Goal: Task Accomplishment & Management: Manage account settings

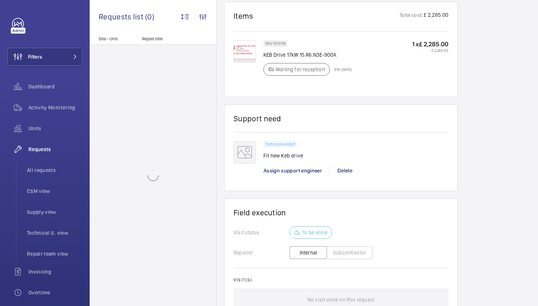
scroll to position [462, 0]
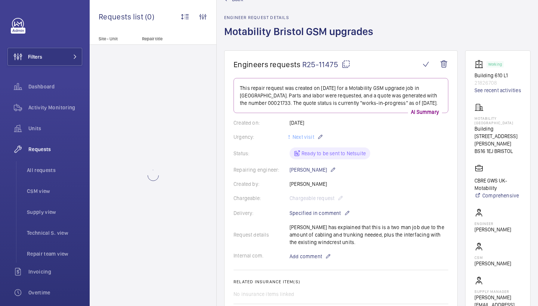
scroll to position [27, 0]
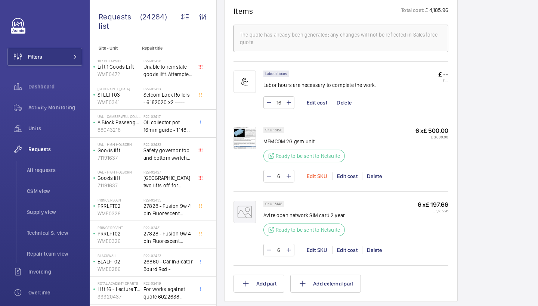
scroll to position [454, 0]
click at [253, 139] on img at bounding box center [244, 139] width 22 height 22
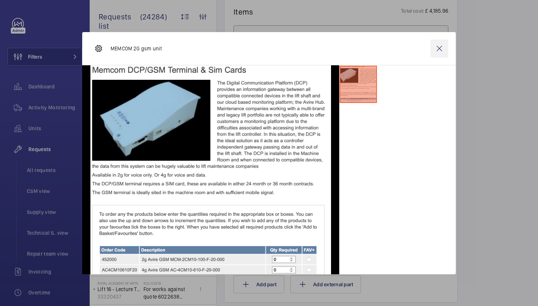
click at [447, 44] on wm-front-icon-button at bounding box center [439, 49] width 18 height 18
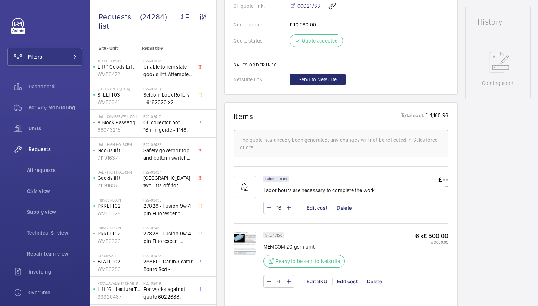
scroll to position [349, 0]
click at [317, 82] on span "Send to Netsuite" at bounding box center [317, 80] width 38 height 7
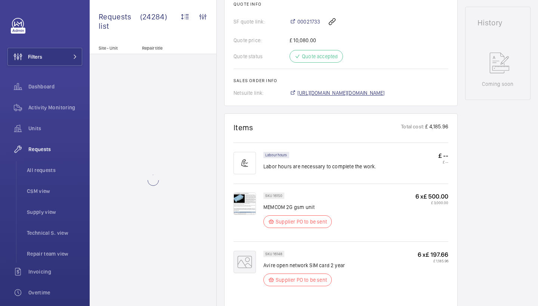
click at [322, 94] on span "https://6461500.app.netsuite.com/app/accounting/transactions/salesord.nl?id=308…" at bounding box center [340, 92] width 87 height 7
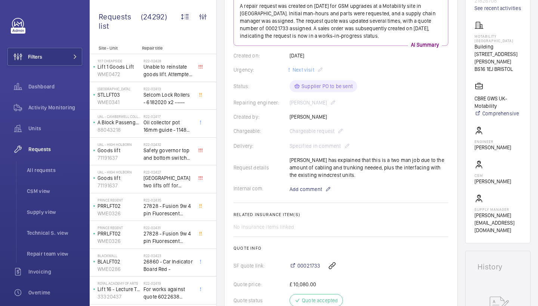
scroll to position [106, 0]
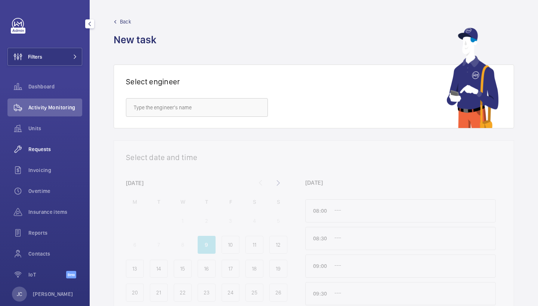
click at [65, 153] on span "Requests" at bounding box center [55, 149] width 54 height 7
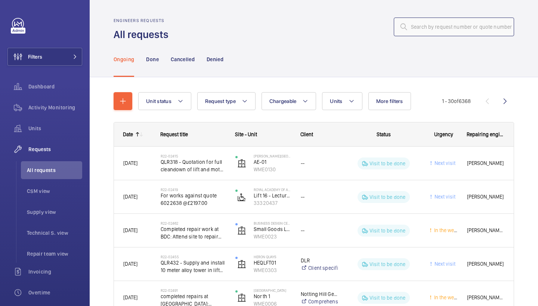
click at [444, 26] on input "text" at bounding box center [454, 27] width 120 height 19
paste input "R25-12483"
type input "R25-12483"
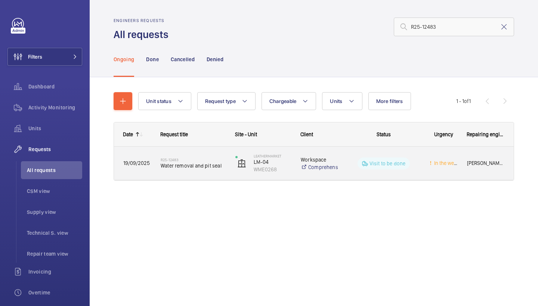
click at [189, 163] on span "Water removal and pit seal" at bounding box center [193, 165] width 65 height 7
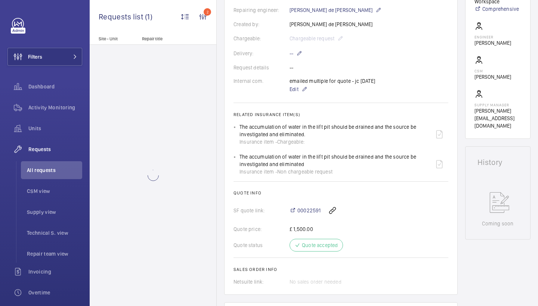
scroll to position [191, 0]
click at [308, 208] on span "00022591" at bounding box center [308, 209] width 23 height 7
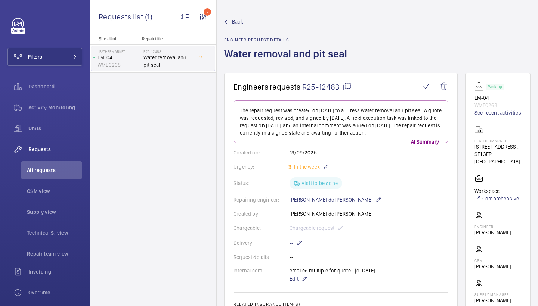
scroll to position [0, 0]
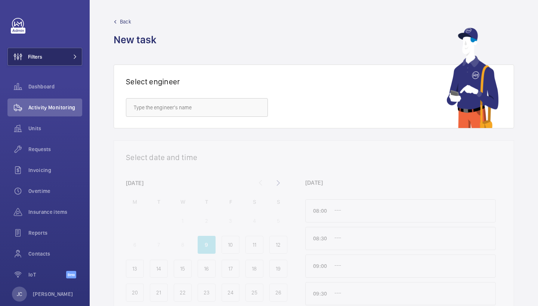
click at [72, 65] on button "Filters" at bounding box center [44, 57] width 75 height 18
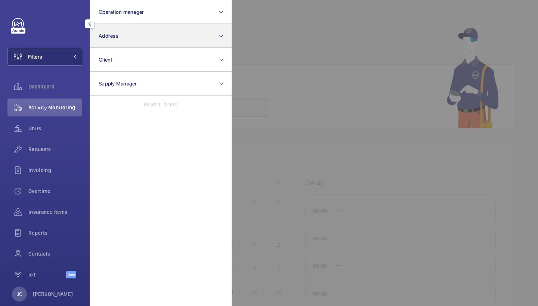
click at [115, 40] on button "Address" at bounding box center [161, 36] width 142 height 24
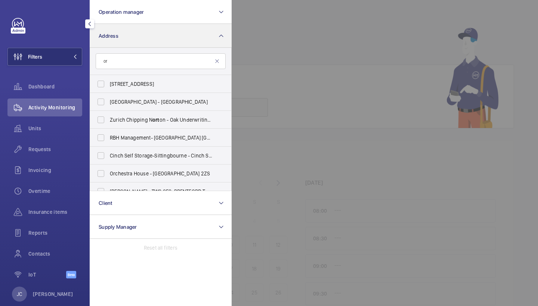
type input "o"
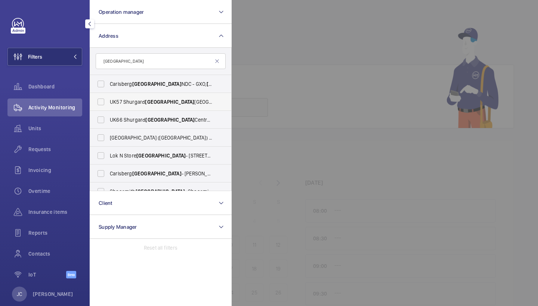
type input "[GEOGRAPHIC_DATA]"
click at [163, 102] on span "[GEOGRAPHIC_DATA]" at bounding box center [169, 102] width 49 height 6
click at [108, 102] on input "UK57 Shurgard [GEOGRAPHIC_DATA] [GEOGRAPHIC_DATA] - [GEOGRAPHIC_DATA] [GEOGRAPH…" at bounding box center [100, 102] width 15 height 15
checkbox input "true"
click at [161, 116] on label "UK66 Shurgard [GEOGRAPHIC_DATA] - UK66 [STREET_ADDRESS]" at bounding box center [155, 120] width 130 height 18
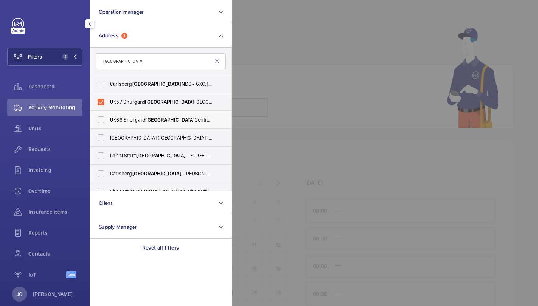
click at [108, 116] on input "UK66 Shurgard [GEOGRAPHIC_DATA] - UK66 [STREET_ADDRESS]" at bounding box center [100, 119] width 15 height 15
checkbox input "true"
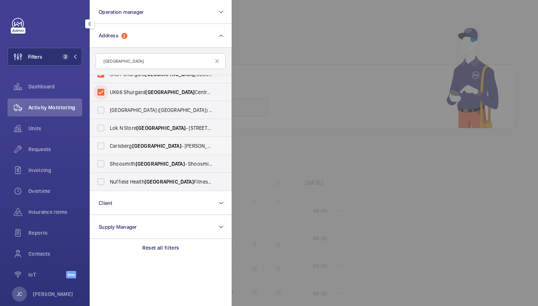
scroll to position [28, 0]
click at [57, 122] on div "Units" at bounding box center [44, 129] width 75 height 18
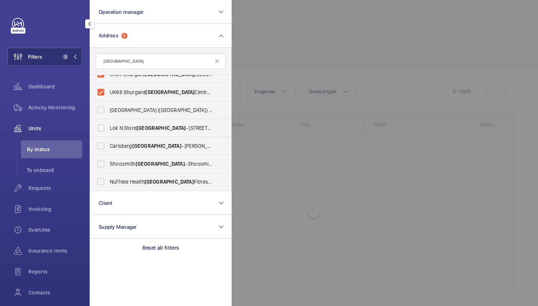
click at [365, 59] on div at bounding box center [501, 153] width 538 height 306
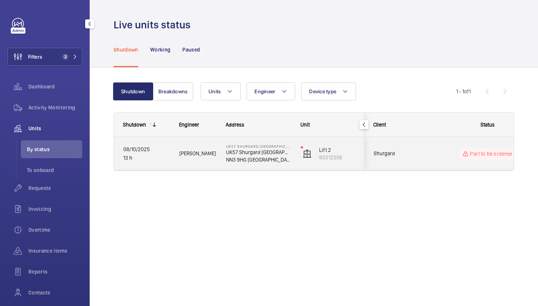
click at [215, 160] on div "[PERSON_NAME]" at bounding box center [193, 154] width 46 height 24
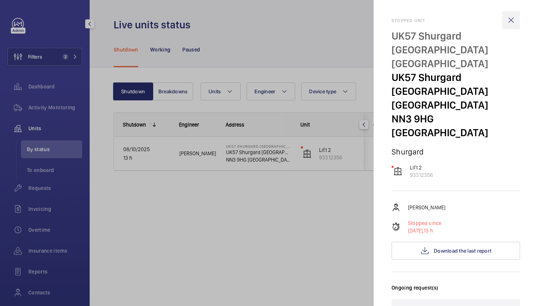
click at [511, 18] on wm-front-icon-button at bounding box center [511, 20] width 18 height 18
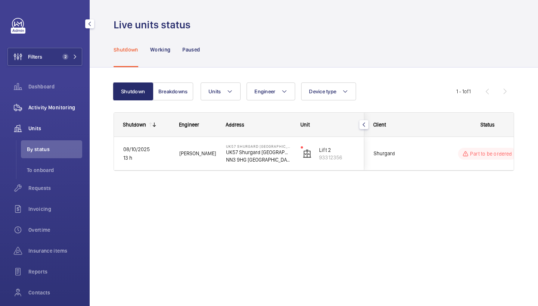
click at [51, 112] on div "Activity Monitoring" at bounding box center [44, 108] width 75 height 18
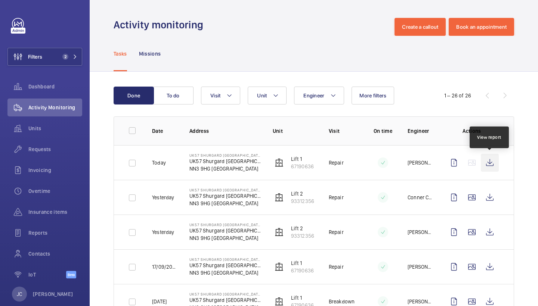
click at [498, 161] on wm-front-icon-button at bounding box center [490, 163] width 18 height 18
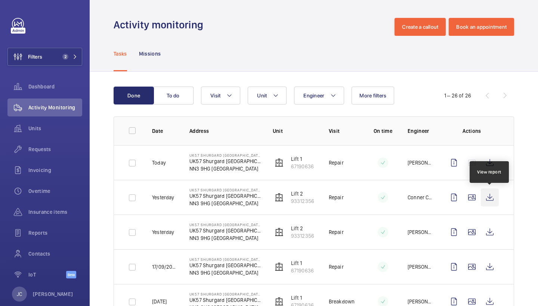
click at [492, 198] on wm-front-icon-button at bounding box center [490, 198] width 18 height 18
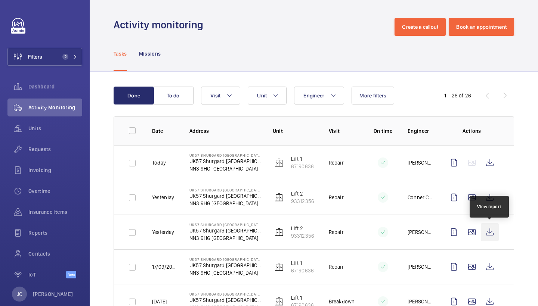
click at [487, 229] on wm-front-icon-button at bounding box center [490, 232] width 18 height 18
click at [61, 151] on span "Requests" at bounding box center [55, 149] width 54 height 7
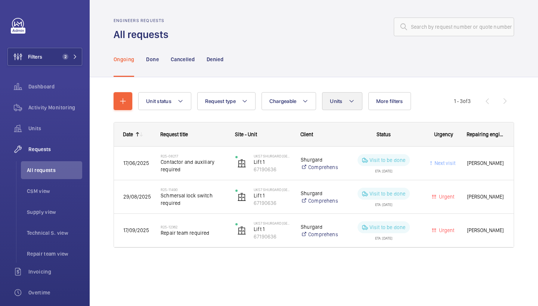
click at [347, 94] on button "Units" at bounding box center [342, 101] width 40 height 18
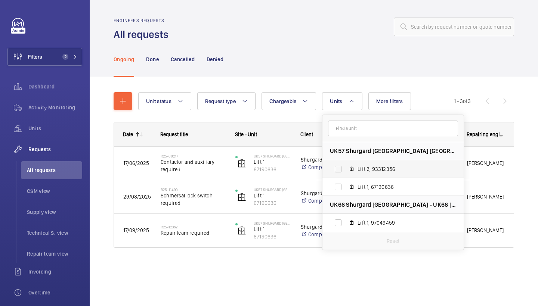
click at [393, 170] on span "Lift 2, 93312356" at bounding box center [401, 168] width 87 height 7
click at [346, 170] on input "Lift 2, 93312356" at bounding box center [338, 169] width 15 height 15
checkbox input "true"
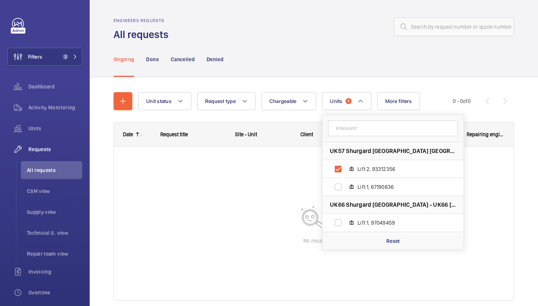
click at [317, 66] on div "Ongoing Done Cancelled Denied" at bounding box center [314, 58] width 400 height 35
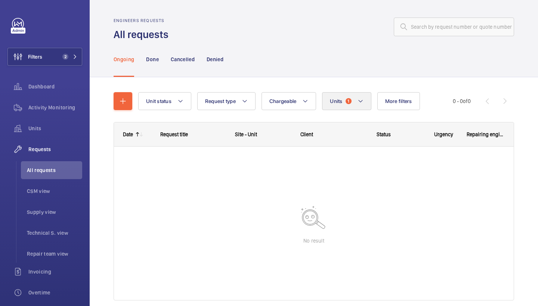
click at [350, 104] on span "1" at bounding box center [349, 101] width 6 height 6
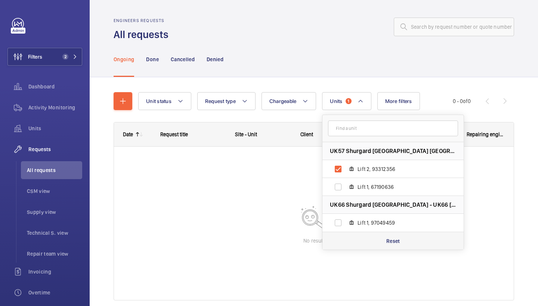
click at [396, 240] on p "Reset" at bounding box center [393, 241] width 14 height 7
checkbox input "false"
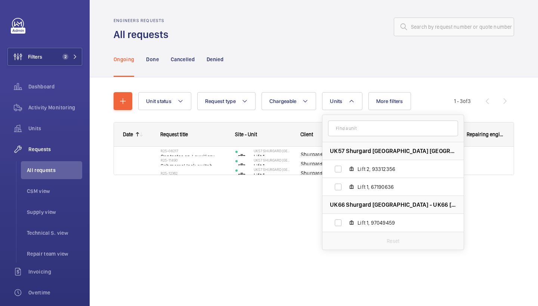
click at [323, 60] on div "Ongoing Done Cancelled Denied" at bounding box center [314, 58] width 400 height 35
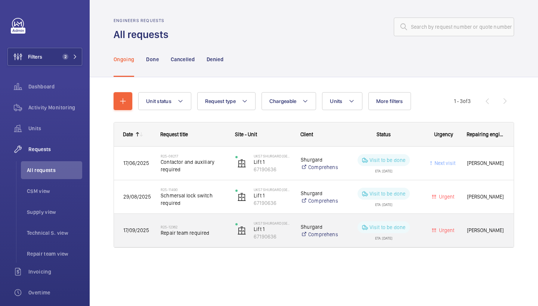
click at [218, 235] on span "Repair team required" at bounding box center [193, 232] width 65 height 7
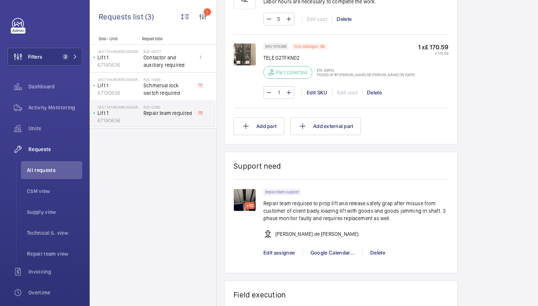
scroll to position [483, 0]
click at [248, 59] on img at bounding box center [244, 55] width 22 height 22
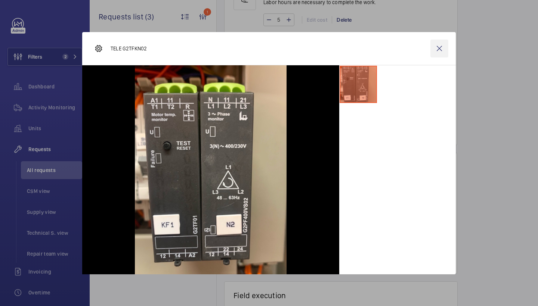
click at [443, 47] on wm-front-icon-button at bounding box center [439, 49] width 18 height 18
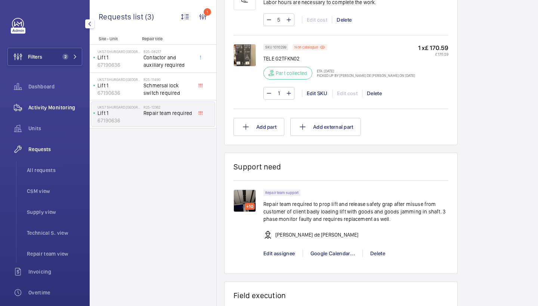
click at [75, 107] on span "Activity Monitoring" at bounding box center [55, 107] width 54 height 7
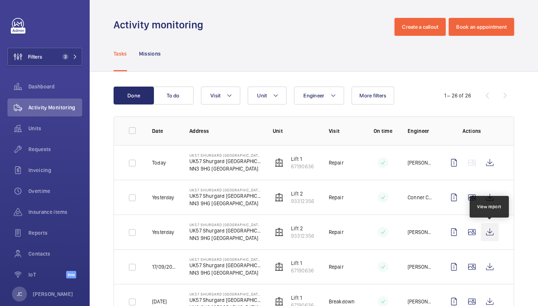
click at [491, 232] on wm-front-icon-button at bounding box center [490, 232] width 18 height 18
click at [43, 144] on div "Requests" at bounding box center [44, 149] width 75 height 18
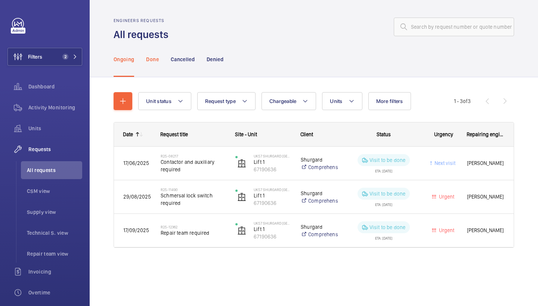
click at [146, 62] on p "Done" at bounding box center [152, 59] width 12 height 7
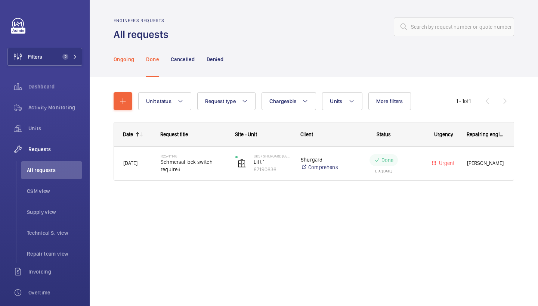
click at [129, 63] on div "Ongoing" at bounding box center [124, 58] width 21 height 35
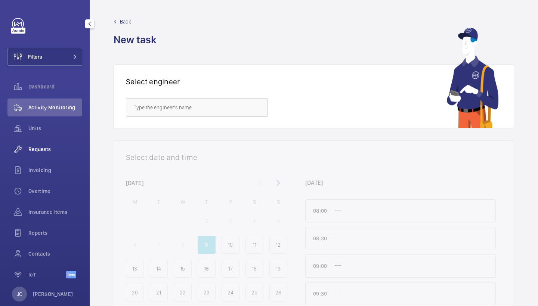
click at [53, 148] on span "Requests" at bounding box center [55, 149] width 54 height 7
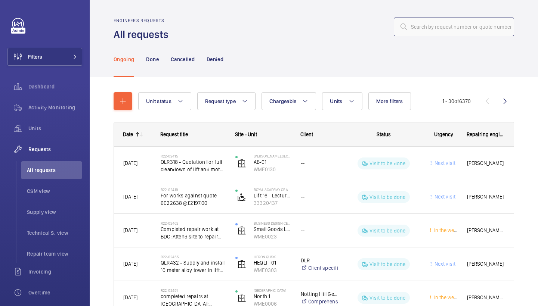
click at [447, 31] on input "text" at bounding box center [454, 27] width 120 height 19
paste input "R25-09987"
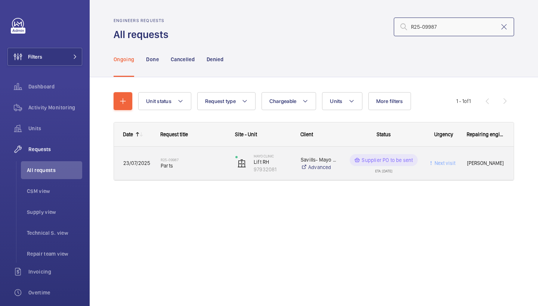
type input "R25-09987"
click at [198, 166] on span "Parts" at bounding box center [193, 165] width 65 height 7
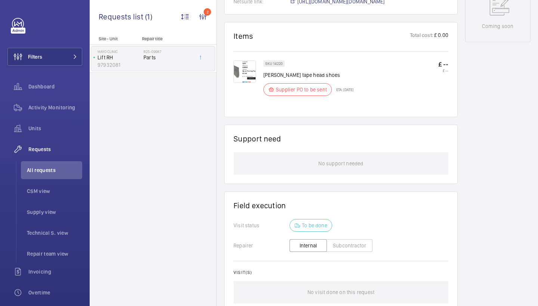
scroll to position [343, 0]
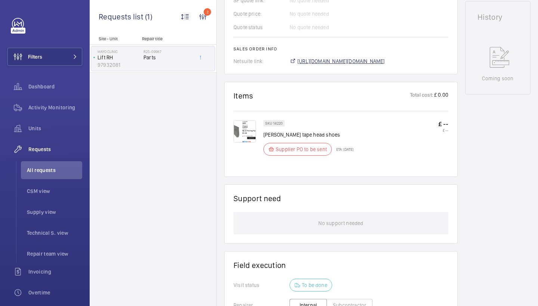
click at [342, 65] on span "[URL][DOMAIN_NAME][DOMAIN_NAME]" at bounding box center [340, 61] width 87 height 7
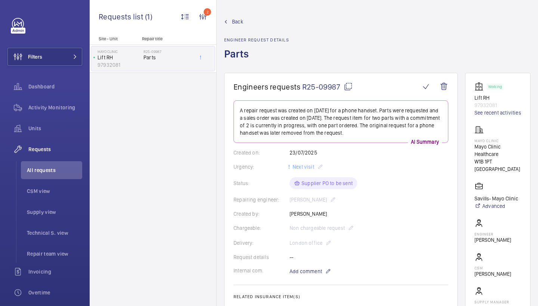
scroll to position [0, 0]
click at [346, 87] on mat-icon at bounding box center [348, 86] width 9 height 9
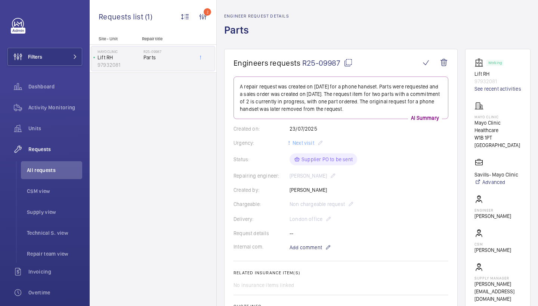
scroll to position [26, 0]
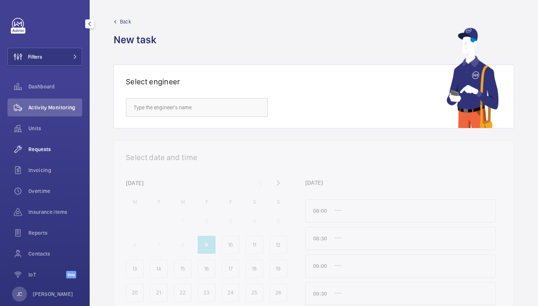
click at [62, 154] on div "Requests" at bounding box center [44, 149] width 75 height 18
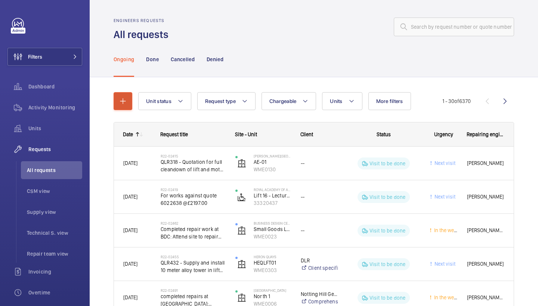
click at [119, 96] on button "button" at bounding box center [123, 101] width 19 height 18
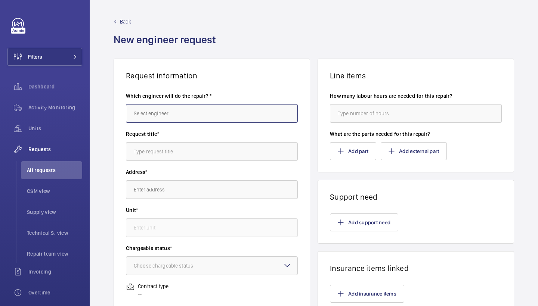
click at [140, 110] on input "text" at bounding box center [212, 113] width 172 height 19
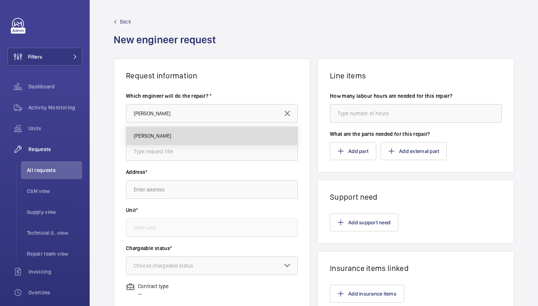
drag, startPoint x: 140, startPoint y: 126, endPoint x: 140, endPoint y: 132, distance: 6.0
click at [140, 132] on mat-option "[PERSON_NAME]" at bounding box center [211, 136] width 171 height 18
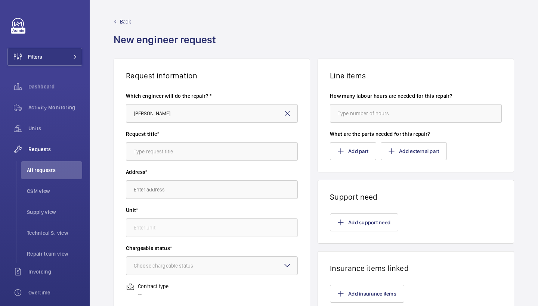
type input "[PERSON_NAME]"
click at [171, 161] on div "Request title*" at bounding box center [212, 149] width 172 height 38
click at [172, 151] on input "text" at bounding box center [212, 151] width 172 height 19
click at [184, 150] on input "supply and fit tapered shoes" at bounding box center [212, 151] width 172 height 19
drag, startPoint x: 207, startPoint y: 152, endPoint x: 107, endPoint y: 152, distance: 100.1
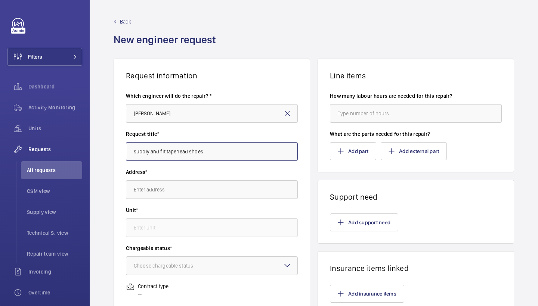
click at [107, 152] on div "Request information Which engineer will do the repair? * Keith Request title* s…" at bounding box center [314, 263] width 448 height 409
type input "supply and fit tapehead shoes"
click at [356, 226] on button "Add support need" at bounding box center [364, 223] width 68 height 18
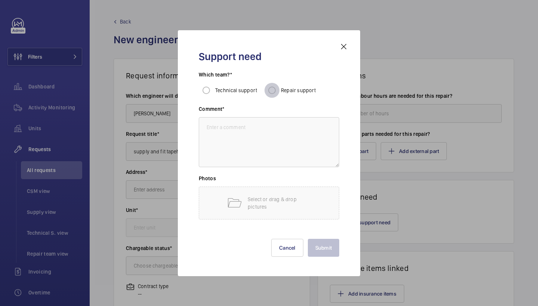
click at [273, 89] on input "Repair support" at bounding box center [271, 90] width 15 height 15
radio input "true"
click at [274, 146] on textarea at bounding box center [269, 142] width 140 height 50
paste textarea "supply and fit tapehead shoes"
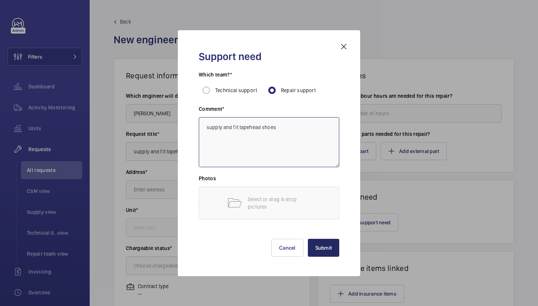
type textarea "supply and fit tapehead shoes"
click at [325, 248] on button "Submit" at bounding box center [324, 248] width 32 height 18
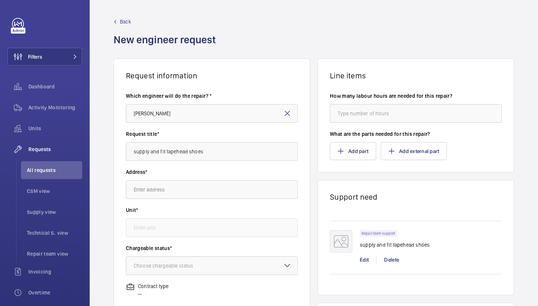
scroll to position [24, 0]
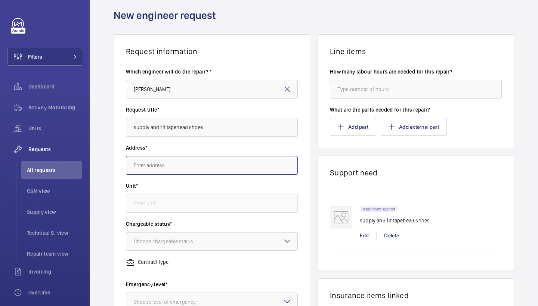
click at [229, 165] on input "text" at bounding box center [212, 165] width 172 height 19
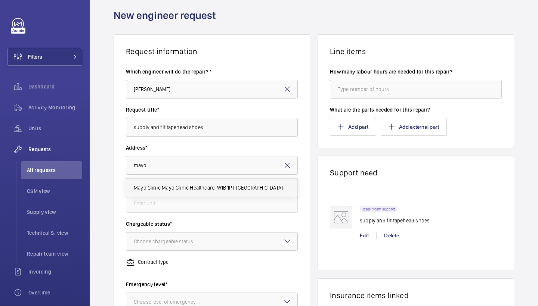
click at [204, 189] on span "Mayo Clinic Mayo Clinic Healthcare, W1B 1PT LONDON" at bounding box center [208, 187] width 149 height 7
type input "Mayo Clinic Mayo Clinic Healthcare, W1B 1PT LONDON"
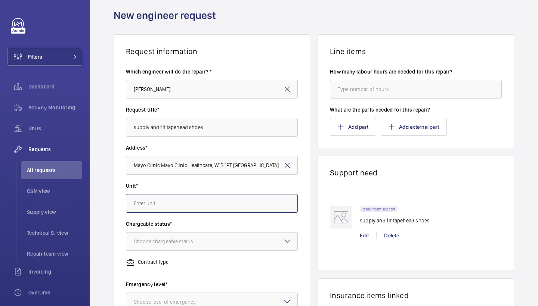
click at [186, 206] on input "text" at bounding box center [212, 203] width 172 height 19
click at [174, 249] on mat-option "97932081 - Lift RH" at bounding box center [211, 244] width 171 height 18
type input "97932081 - Lift RH"
click at [187, 241] on div "Choose chargeable status" at bounding box center [173, 241] width 78 height 7
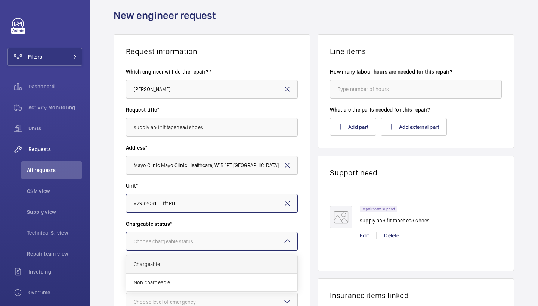
click at [176, 267] on span "Chargeable" at bounding box center [212, 264] width 156 height 7
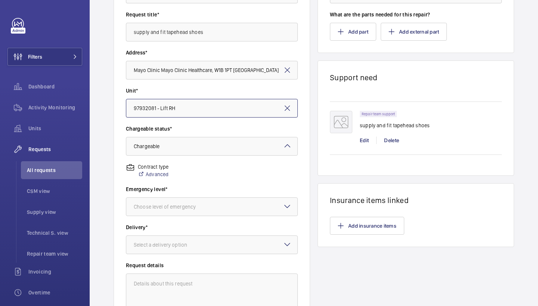
scroll to position [153, 0]
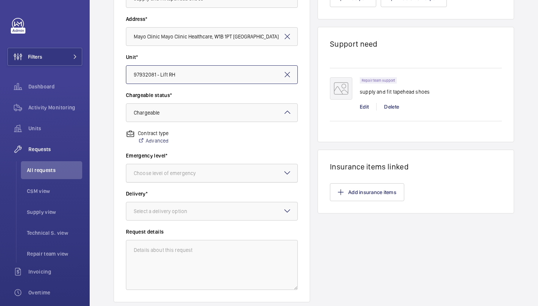
click at [213, 171] on div "Choose level of emergency" at bounding box center [174, 173] width 81 height 7
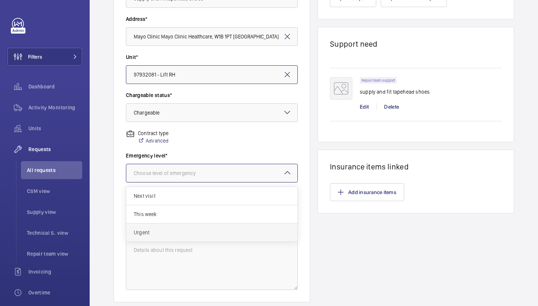
click at [170, 228] on div "Urgent" at bounding box center [211, 233] width 171 height 18
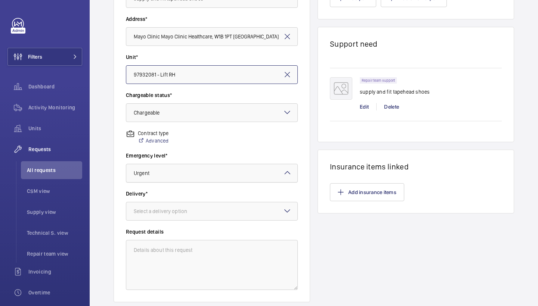
click at [212, 177] on div at bounding box center [211, 173] width 171 height 18
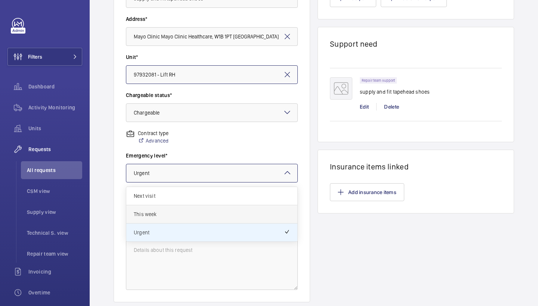
click at [166, 217] on span "This week" at bounding box center [212, 214] width 156 height 7
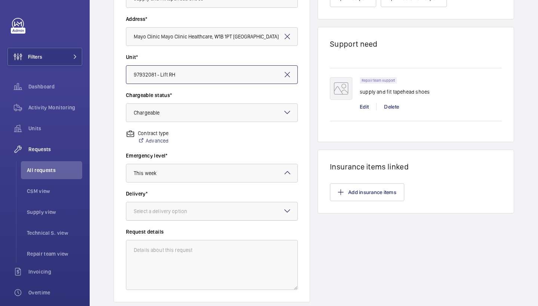
click at [263, 213] on div at bounding box center [211, 211] width 171 height 18
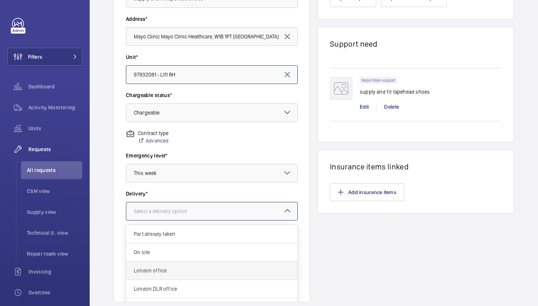
click at [204, 271] on span "London office" at bounding box center [212, 270] width 156 height 7
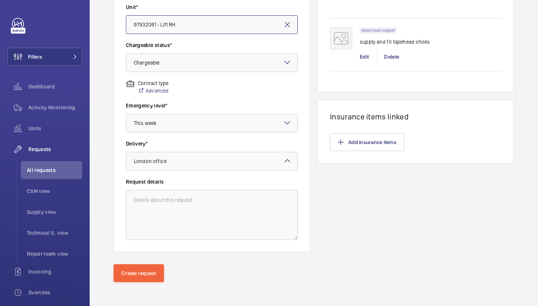
scroll to position [203, 0]
click at [128, 289] on div "Create request" at bounding box center [314, 285] width 448 height 42
click at [131, 281] on button "Create request" at bounding box center [139, 273] width 50 height 18
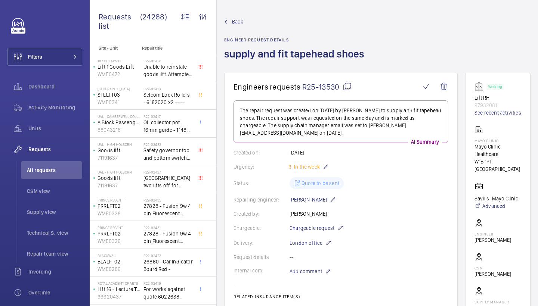
scroll to position [145, 0]
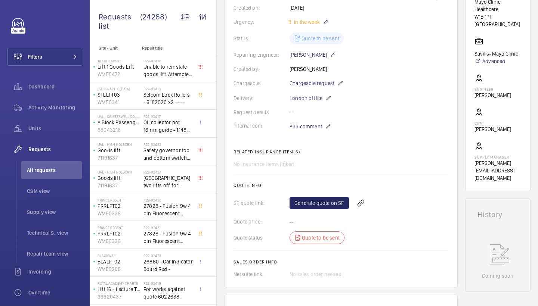
click at [340, 197] on link "Generate quote on SF" at bounding box center [319, 203] width 59 height 12
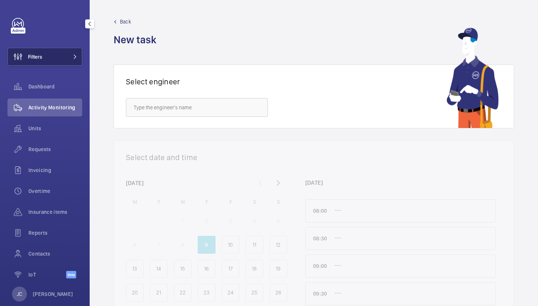
click at [80, 55] on button "Filters" at bounding box center [44, 57] width 75 height 18
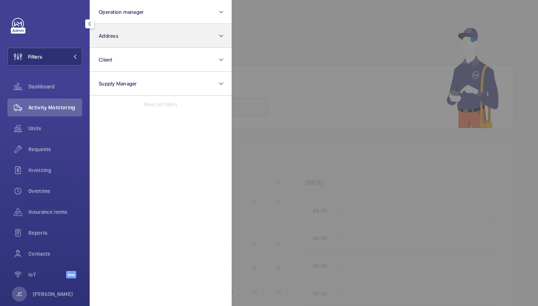
click at [141, 43] on button "Address" at bounding box center [161, 36] width 142 height 24
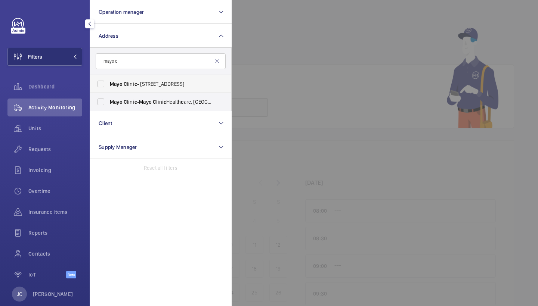
type input "mayo c"
click at [138, 83] on span "Mayo C lini c - 15 Portland Pl, LONDON W1B 1PT" at bounding box center [161, 83] width 103 height 7
click at [108, 83] on input "Mayo C lini c - 15 Portland Pl, LONDON W1B 1PT" at bounding box center [100, 84] width 15 height 15
checkbox input "true"
click at [138, 102] on span "Mayo C lini c - Mayo C lini c Health c are, LONDON W1B 1PT" at bounding box center [161, 101] width 103 height 7
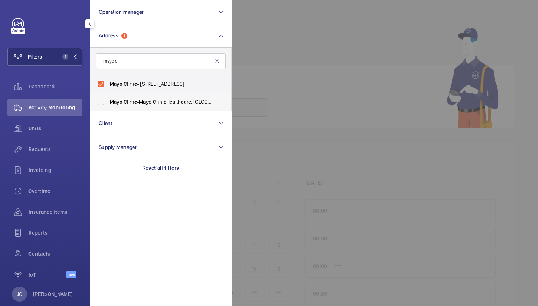
click at [108, 102] on input "Mayo C lini c - Mayo C lini c Health c are, LONDON W1B 1PT" at bounding box center [100, 102] width 15 height 15
checkbox input "true"
click at [62, 149] on span "Requests" at bounding box center [55, 149] width 54 height 7
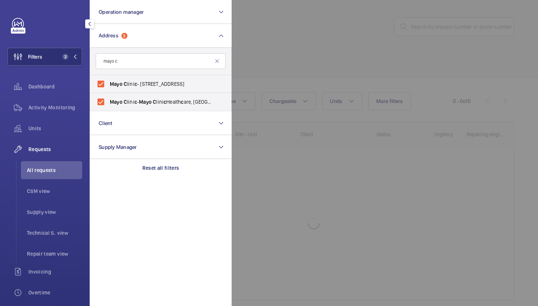
click at [365, 78] on div at bounding box center [501, 153] width 538 height 306
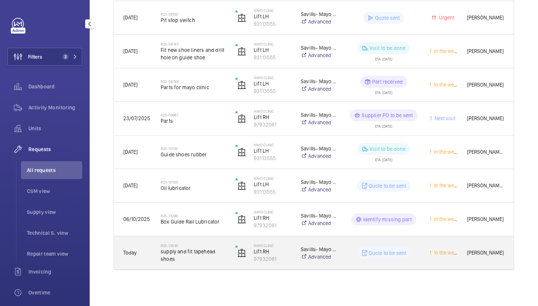
scroll to position [314, 0]
click at [197, 260] on span "supply and fit tapehead shoes" at bounding box center [193, 255] width 65 height 15
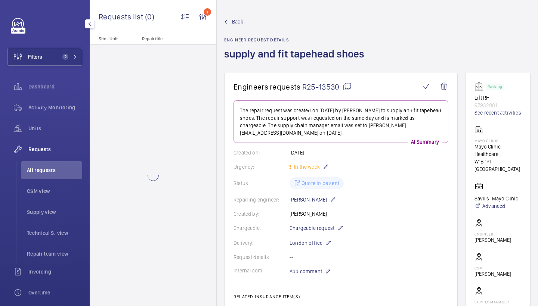
scroll to position [234, 0]
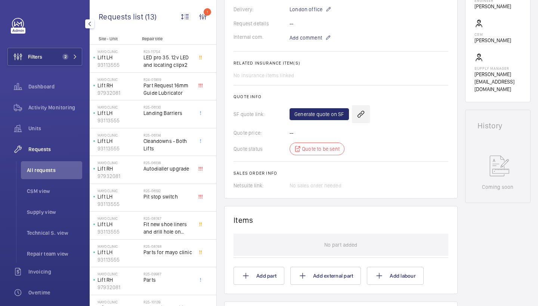
click at [359, 108] on wm-front-icon-button at bounding box center [361, 114] width 18 height 18
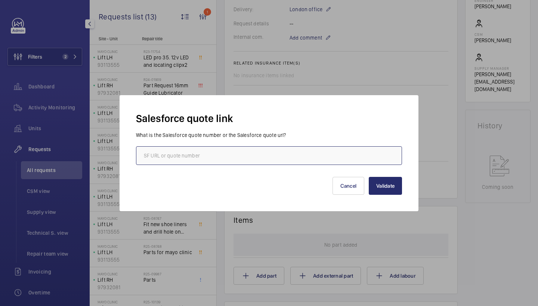
click at [196, 158] on input "text" at bounding box center [269, 155] width 266 height 19
paste input "00020760"
type input "00020760"
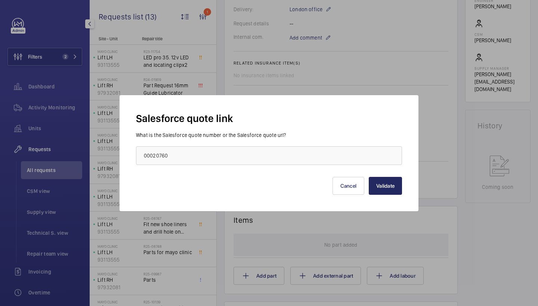
click at [397, 181] on button "Validate" at bounding box center [385, 186] width 33 height 18
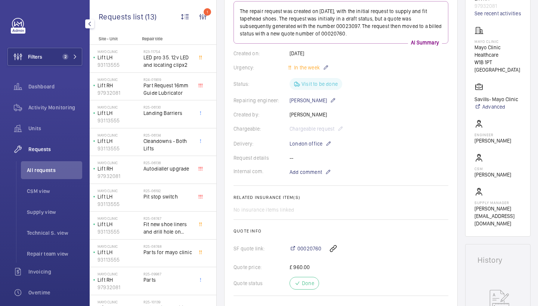
scroll to position [104, 0]
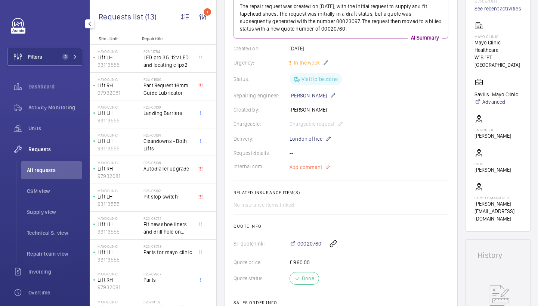
click at [315, 169] on span "Add comment" at bounding box center [306, 167] width 33 height 7
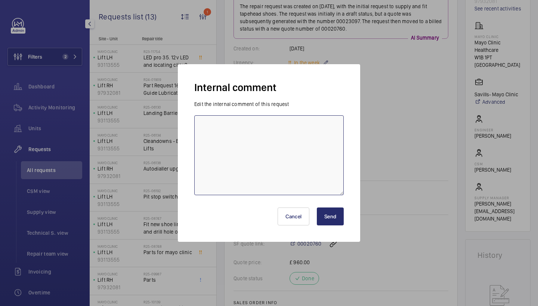
click at [260, 137] on textarea at bounding box center [268, 155] width 149 height 80
paste textarea "R25-09987"
type textarea "parts ordered under R25-09987, repairs attending 18/10/25 jc"
click at [330, 218] on button "Send" at bounding box center [330, 217] width 27 height 18
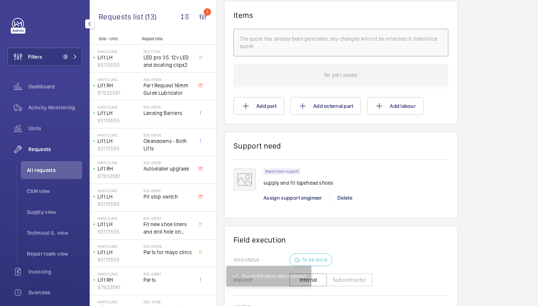
scroll to position [454, 0]
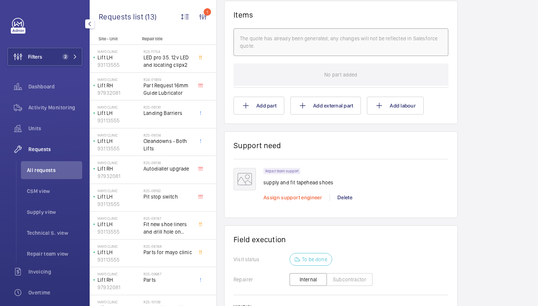
click at [271, 198] on span "Assign support engineer" at bounding box center [292, 198] width 59 height 6
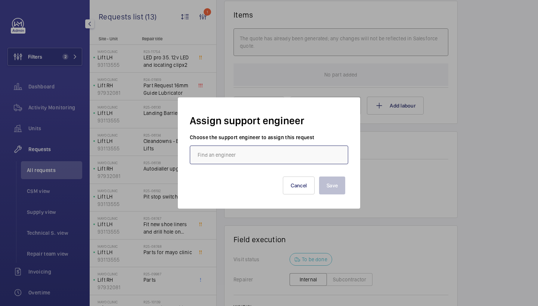
click at [225, 155] on input "text" at bounding box center [269, 155] width 158 height 19
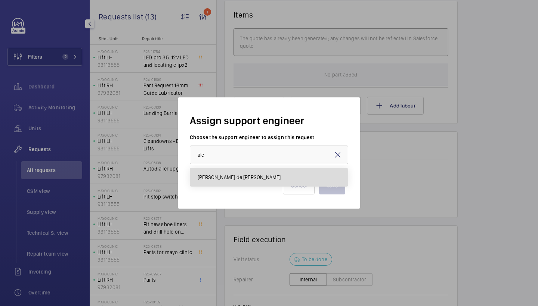
click at [266, 178] on mat-option "[PERSON_NAME] de [PERSON_NAME]" at bounding box center [269, 177] width 158 height 18
type input "[PERSON_NAME] de [PERSON_NAME]"
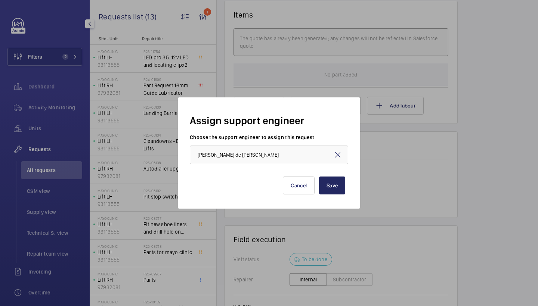
click at [340, 191] on button "Save" at bounding box center [332, 186] width 26 height 18
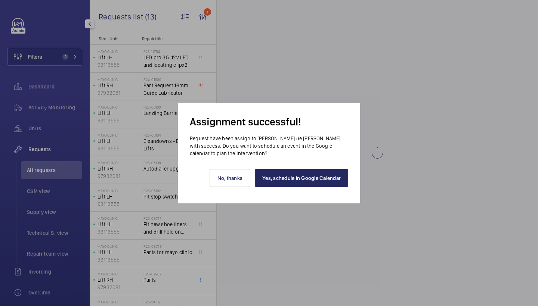
click at [317, 182] on link "Yes, schedule in Google Calendar" at bounding box center [301, 178] width 93 height 18
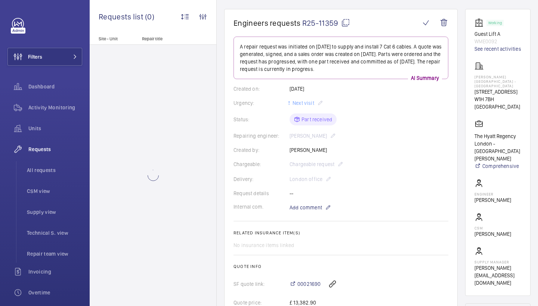
scroll to position [58, 0]
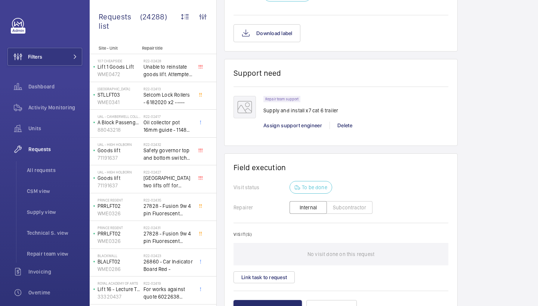
scroll to position [570, 0]
click at [302, 126] on span "Assign support engineer" at bounding box center [292, 126] width 59 height 6
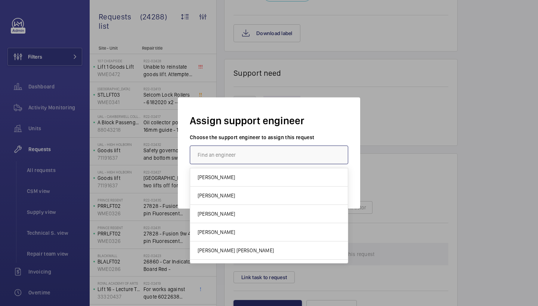
click at [265, 152] on input "text" at bounding box center [269, 155] width 158 height 19
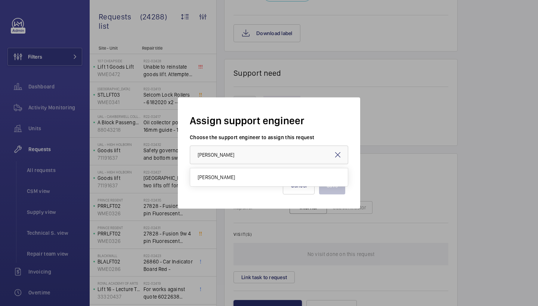
drag, startPoint x: 260, startPoint y: 174, endPoint x: 256, endPoint y: 178, distance: 5.0
click at [256, 178] on mat-option "[PERSON_NAME]" at bounding box center [269, 177] width 158 height 18
type input "[PERSON_NAME]"
click at [340, 185] on button "Save" at bounding box center [332, 186] width 26 height 18
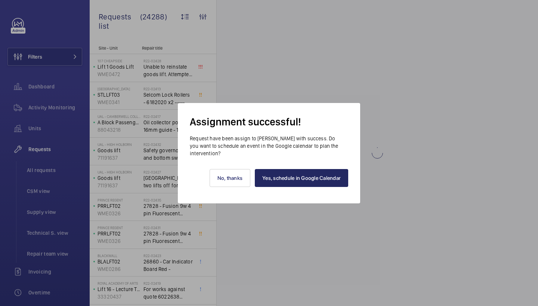
click at [331, 177] on link "Yes, schedule in Google Calendar" at bounding box center [301, 178] width 93 height 18
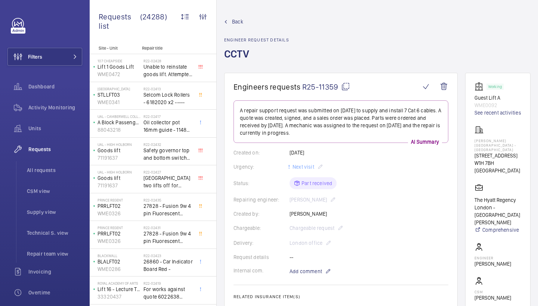
scroll to position [0, 0]
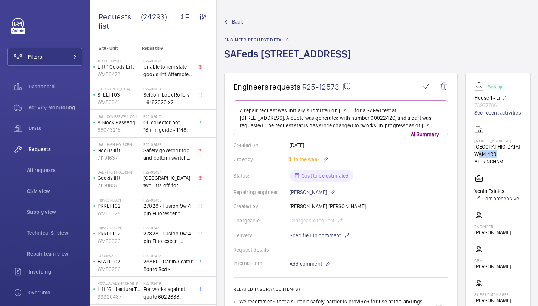
drag, startPoint x: 476, startPoint y: 154, endPoint x: 498, endPoint y: 154, distance: 22.4
click at [498, 154] on p "WA14 4RB ALTRINCHAM" at bounding box center [497, 158] width 47 height 15
copy p "WA14 4RB"
click at [426, 48] on div "Back Engineer request details SAFeds [STREET_ADDRESS]" at bounding box center [377, 45] width 306 height 55
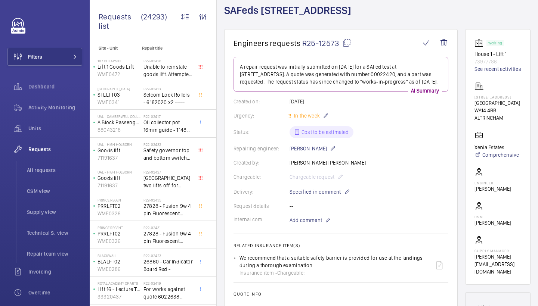
scroll to position [49, 0]
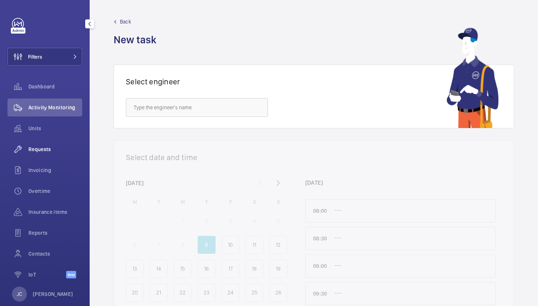
click at [43, 151] on span "Requests" at bounding box center [55, 149] width 54 height 7
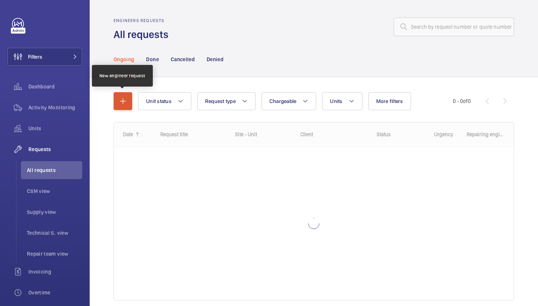
click at [115, 94] on button "button" at bounding box center [123, 101] width 19 height 18
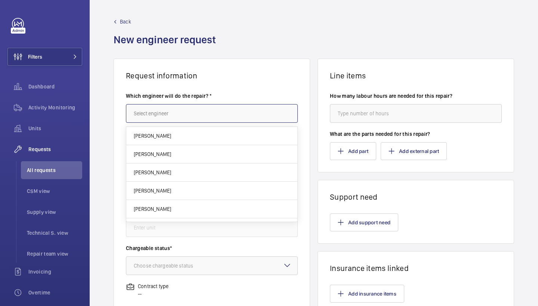
click at [165, 106] on input "text" at bounding box center [212, 113] width 172 height 19
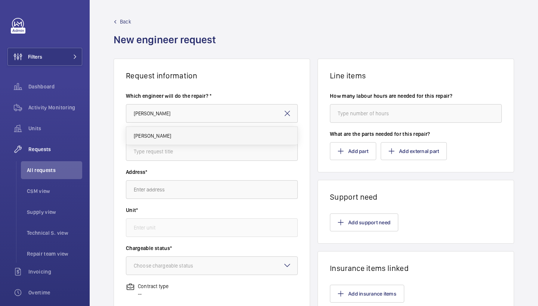
drag, startPoint x: 185, startPoint y: 167, endPoint x: 170, endPoint y: 136, distance: 34.6
click at [170, 136] on mat-option "[PERSON_NAME]" at bounding box center [211, 136] width 171 height 18
type input "Keith"
click at [186, 149] on input "text" at bounding box center [212, 151] width 172 height 19
click at [170, 150] on input "safed" at bounding box center [212, 151] width 172 height 19
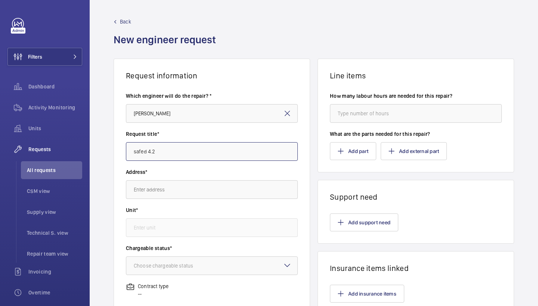
click at [226, 147] on input "safed 4.2" at bounding box center [212, 151] width 172 height 19
type input "electrical safeties safed 4.2"
click at [210, 182] on input "text" at bounding box center [212, 189] width 172 height 19
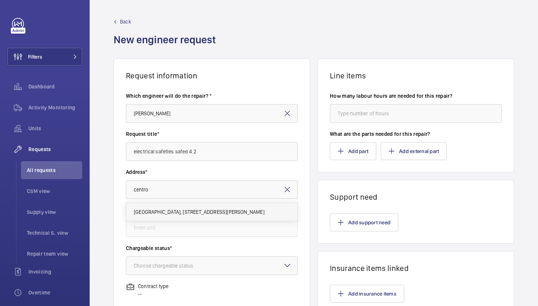
click at [201, 218] on mat-option "Centro Buildings Centro Buildings, 20-23 Mandela Street, Camden, London, NW1 0D…" at bounding box center [211, 212] width 171 height 18
type input "Centro Buildings Centro Buildings, 20-23 Mandela Street, Camden, London, NW1 0D…"
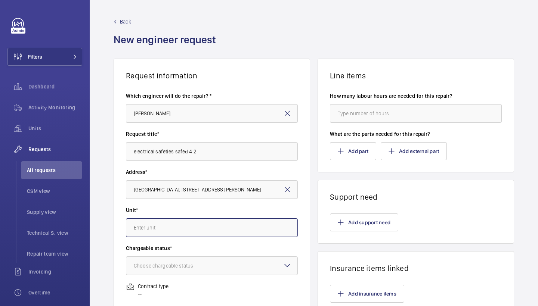
click at [189, 230] on input "text" at bounding box center [212, 228] width 172 height 19
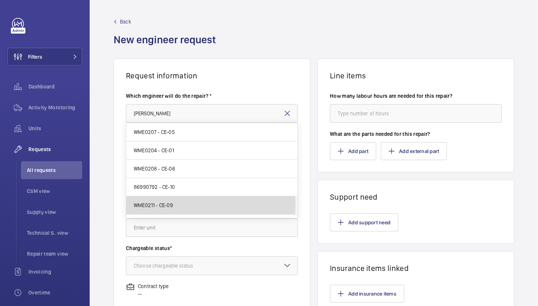
click at [182, 205] on mat-option "WME0211 - CE-09" at bounding box center [211, 206] width 171 height 18
type input "WME0211 - CE-09"
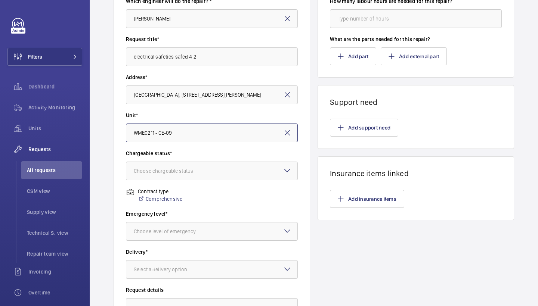
scroll to position [99, 0]
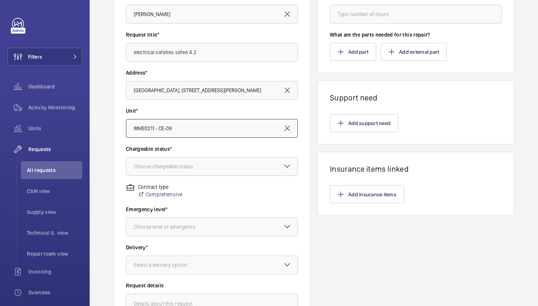
click at [249, 171] on div at bounding box center [211, 167] width 171 height 18
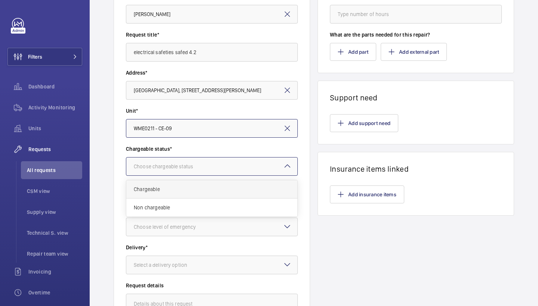
click at [201, 186] on span "Chargeable" at bounding box center [212, 189] width 156 height 7
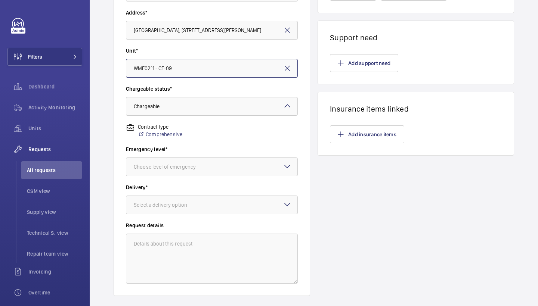
scroll to position [161, 0]
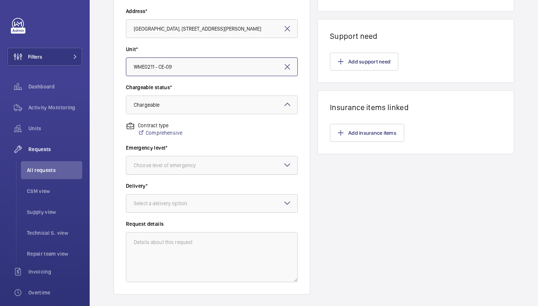
click at [267, 167] on div at bounding box center [211, 166] width 171 height 18
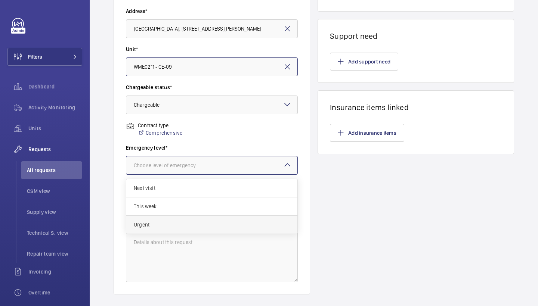
click at [179, 216] on div "Urgent" at bounding box center [211, 225] width 171 height 18
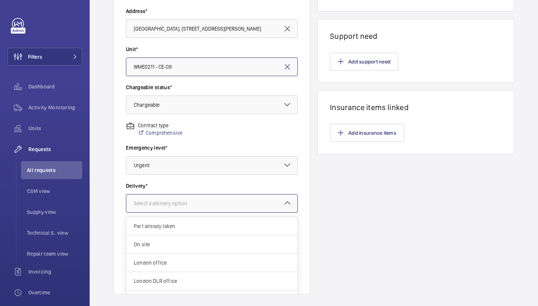
click at [193, 208] on div at bounding box center [211, 204] width 171 height 18
click at [158, 259] on div "London office" at bounding box center [211, 263] width 171 height 18
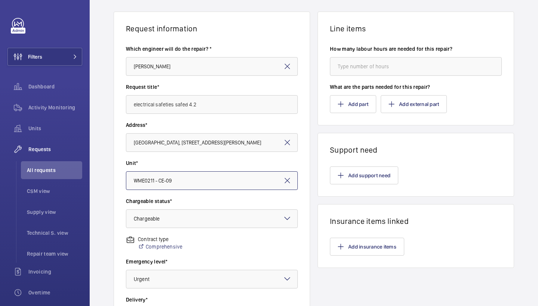
scroll to position [47, 0]
click at [346, 176] on button "Add support need" at bounding box center [364, 175] width 68 height 18
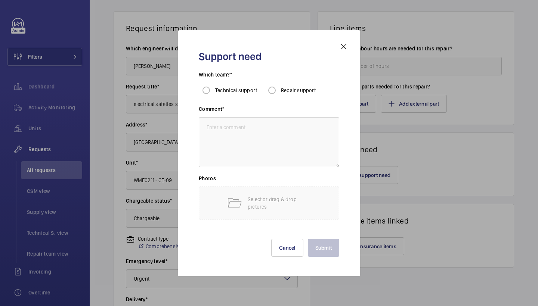
click at [338, 46] on div "Support need Which team?* Technical support Repair support Comment* Photos Sele…" at bounding box center [269, 153] width 158 height 222
click at [346, 45] on mat-icon at bounding box center [343, 46] width 9 height 9
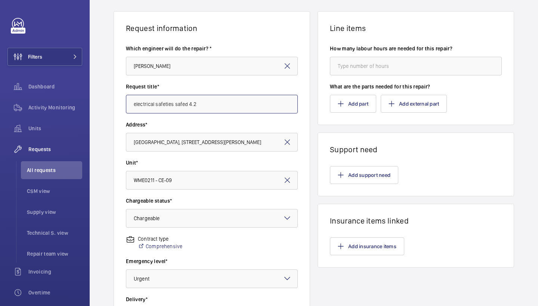
drag, startPoint x: 212, startPoint y: 108, endPoint x: 119, endPoint y: 105, distance: 93.1
click at [119, 105] on wm-front-card-body "Which engineer will do the repair? * Keith Request title* electrical safeties s…" at bounding box center [212, 220] width 196 height 375
click at [350, 179] on button "Add support need" at bounding box center [364, 175] width 68 height 18
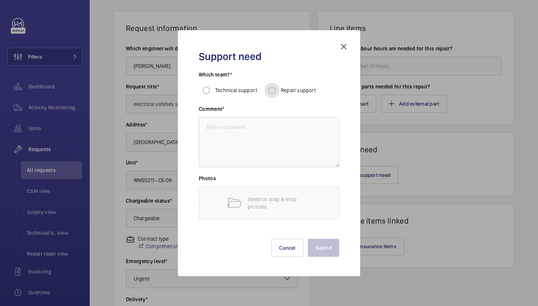
click at [268, 90] on input "Repair support" at bounding box center [271, 90] width 15 height 15
radio input "true"
click at [267, 137] on textarea at bounding box center [269, 142] width 140 height 50
paste textarea "electrical safeties safed 4.2"
type textarea "electrical safeties safed 4.2"
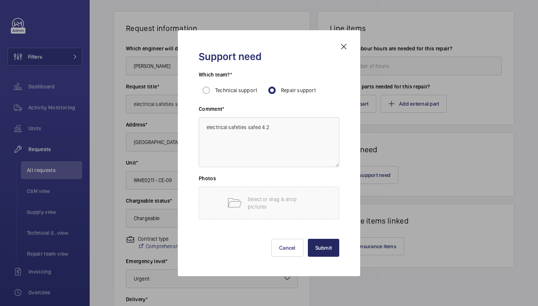
click at [330, 245] on button "Submit" at bounding box center [324, 248] width 32 height 18
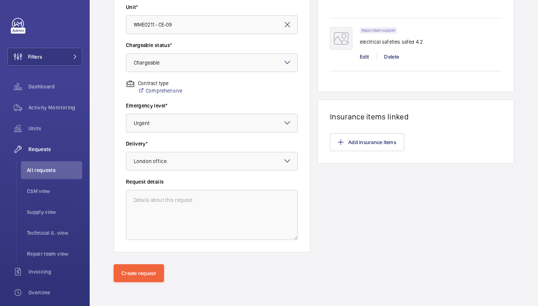
scroll to position [203, 0]
click at [142, 278] on button "Create request" at bounding box center [139, 273] width 50 height 18
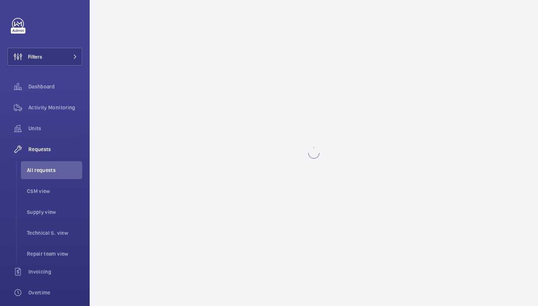
scroll to position [0, 0]
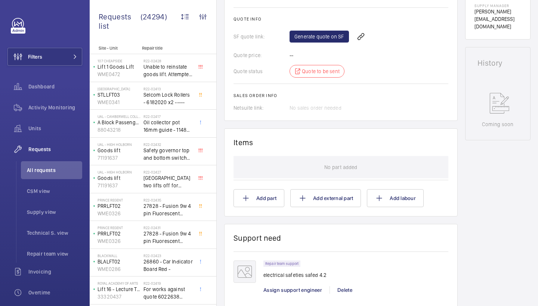
scroll to position [502, 0]
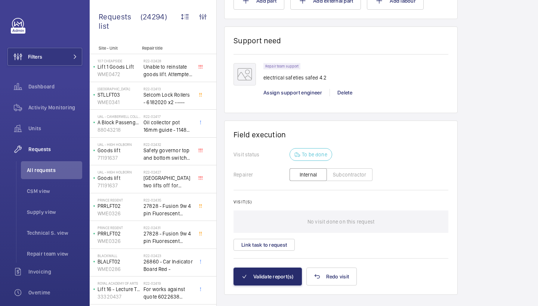
click at [303, 89] on div "Repair team support electrical safeties safed 4.2 Assign support engineer Delete" at bounding box center [355, 83] width 185 height 41
click at [298, 92] on span "Assign support engineer" at bounding box center [292, 93] width 59 height 6
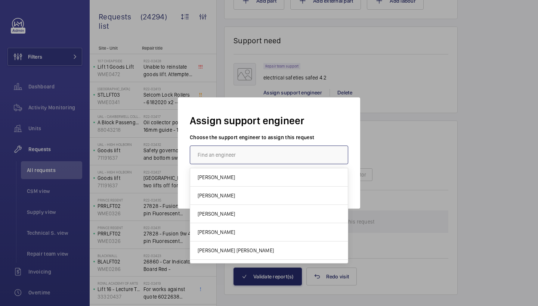
click at [256, 156] on input "text" at bounding box center [269, 155] width 158 height 19
click at [320, 127] on h2 "Assign support engineer" at bounding box center [269, 118] width 158 height 18
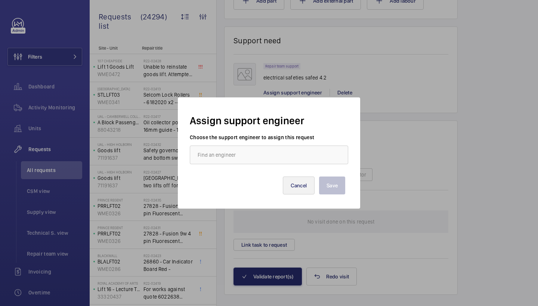
click at [300, 186] on button "Cancel" at bounding box center [299, 186] width 32 height 18
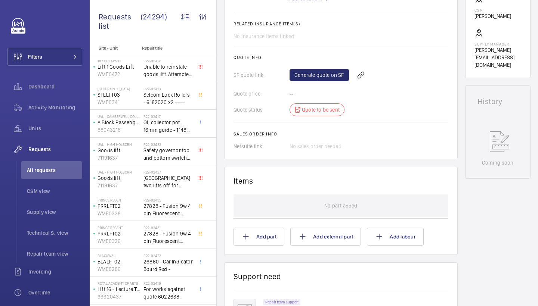
scroll to position [259, 0]
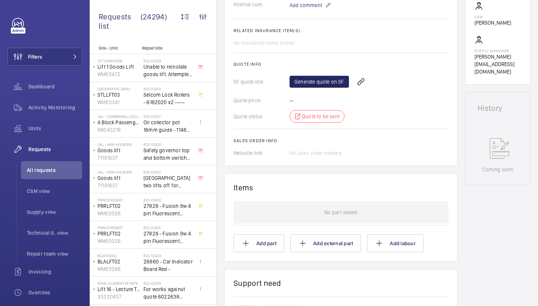
click at [325, 82] on link "Generate quote on SF" at bounding box center [319, 82] width 59 height 12
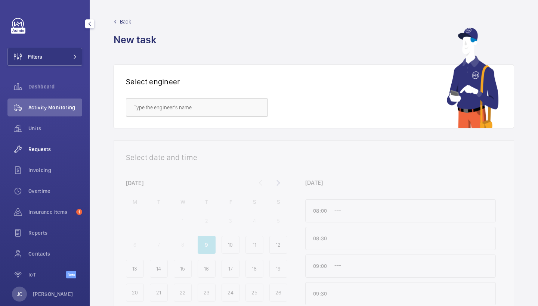
click at [53, 154] on div "Requests" at bounding box center [44, 149] width 75 height 18
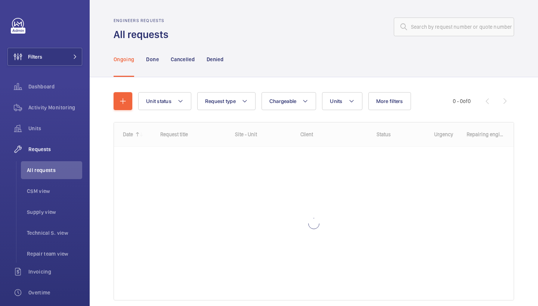
click at [133, 112] on wm-front-shared-table-view-engine "Unit status Request type Chargeable Units More filters Request status Urgency R…" at bounding box center [314, 205] width 400 height 226
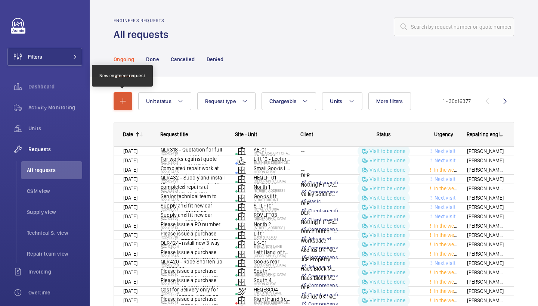
click at [132, 108] on button "button" at bounding box center [123, 101] width 19 height 18
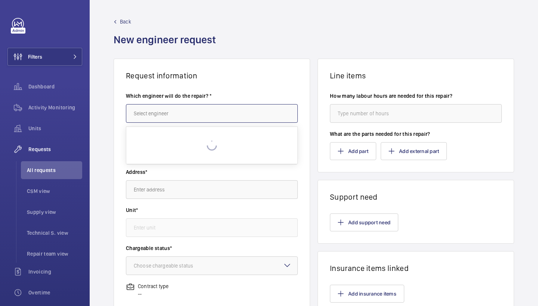
click at [161, 115] on input "text" at bounding box center [212, 113] width 172 height 19
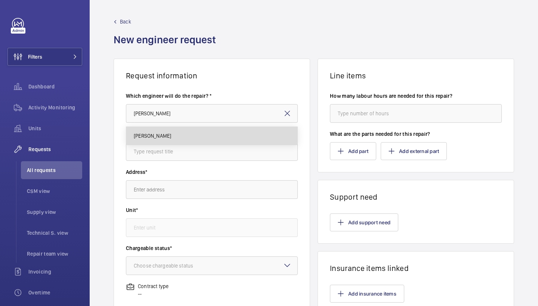
drag, startPoint x: 162, startPoint y: 122, endPoint x: 157, endPoint y: 134, distance: 13.5
click at [157, 134] on span "[PERSON_NAME]" at bounding box center [152, 135] width 37 height 7
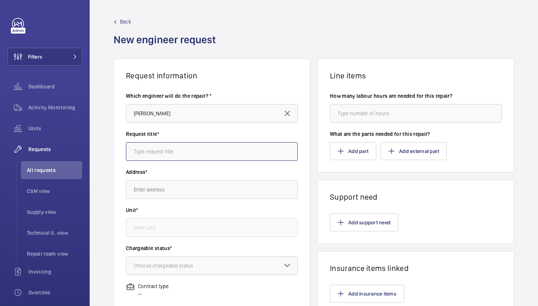
type input "Keith"
click at [167, 143] on input "text" at bounding box center [212, 151] width 172 height 19
type input "safeties 4.2"
click at [124, 22] on span "Back" at bounding box center [125, 21] width 11 height 7
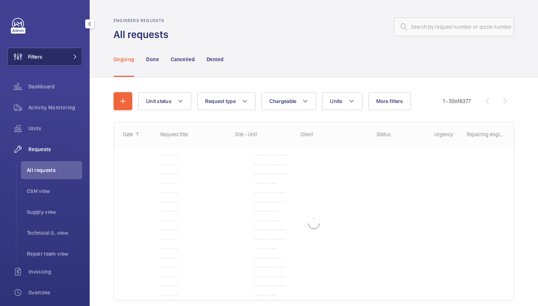
click at [56, 54] on button "Filters" at bounding box center [44, 57] width 75 height 18
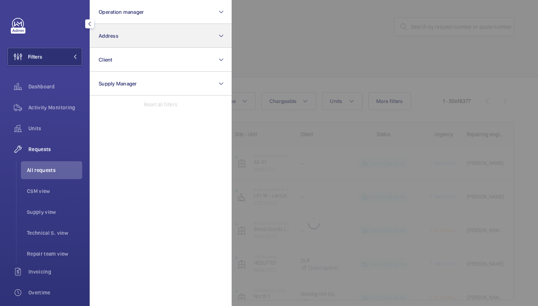
click at [152, 40] on button "Address" at bounding box center [161, 36] width 142 height 24
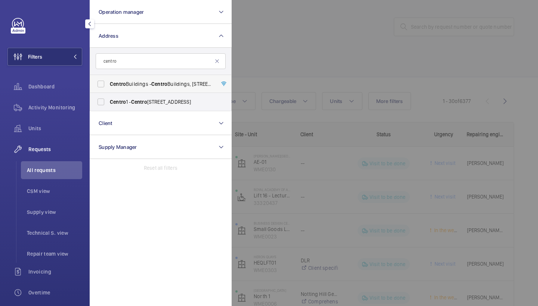
type input "centro"
click at [151, 88] on label "Centro Buildings - Centro Buildings, 20-23 Mandela Street, Camden, London, NW1 …" at bounding box center [155, 84] width 130 height 18
click at [108, 88] on input "Centro Buildings - Centro Buildings, 20-23 Mandela Street, Camden, London, NW1 …" at bounding box center [100, 84] width 15 height 15
checkbox input "true"
click at [137, 104] on span "Centro" at bounding box center [139, 102] width 16 height 6
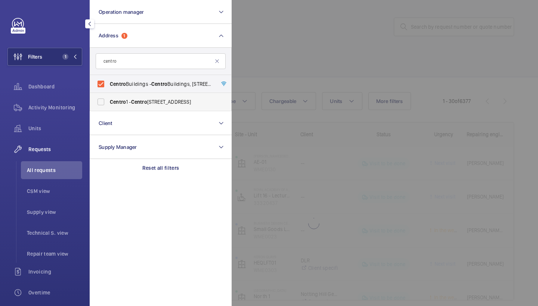
click at [108, 104] on input "Centro 1 - Centro 1, LONDON NW1 0DT" at bounding box center [100, 102] width 15 height 15
checkbox input "true"
click at [293, 50] on div at bounding box center [501, 153] width 538 height 306
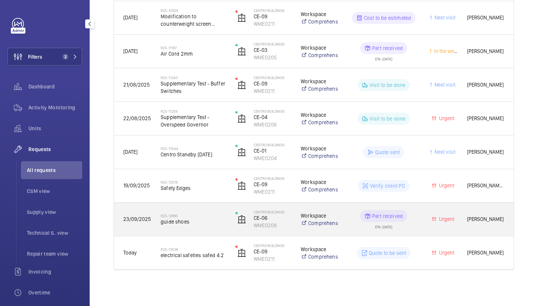
scroll to position [314, 0]
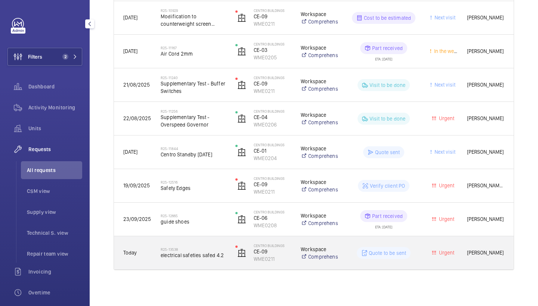
click at [186, 255] on span "electrical safeties safed 4.2" at bounding box center [193, 255] width 65 height 7
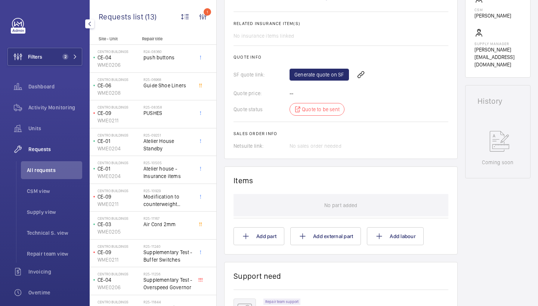
scroll to position [224, 0]
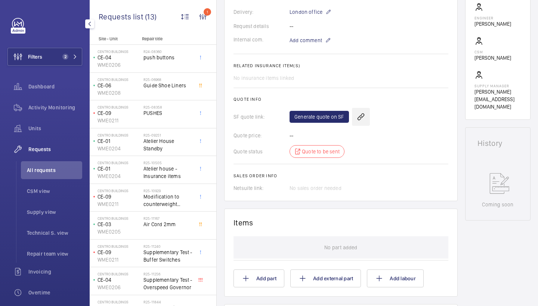
click at [361, 116] on wm-front-icon-button at bounding box center [361, 117] width 18 height 18
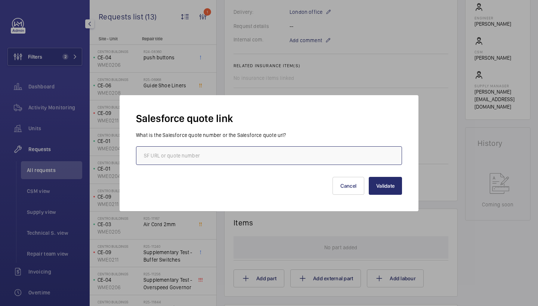
click at [185, 157] on input "text" at bounding box center [269, 155] width 266 height 19
paste input "00021605"
type input "00021605"
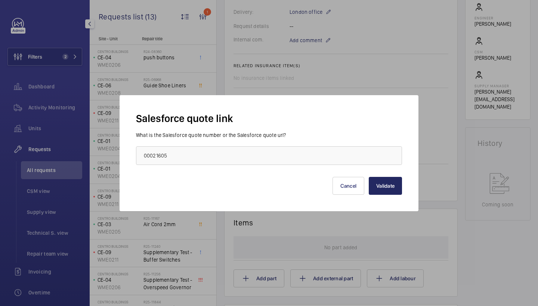
click at [390, 194] on button "Validate" at bounding box center [385, 186] width 33 height 18
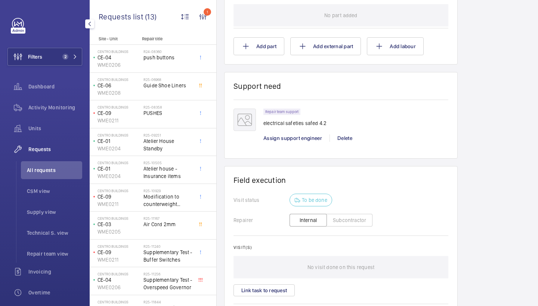
scroll to position [501, 0]
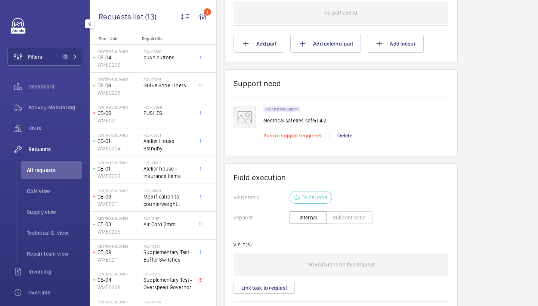
click at [287, 139] on span "Assign support engineer" at bounding box center [292, 136] width 59 height 6
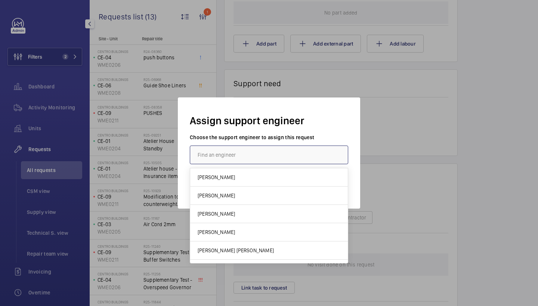
click at [263, 151] on input "text" at bounding box center [269, 155] width 158 height 19
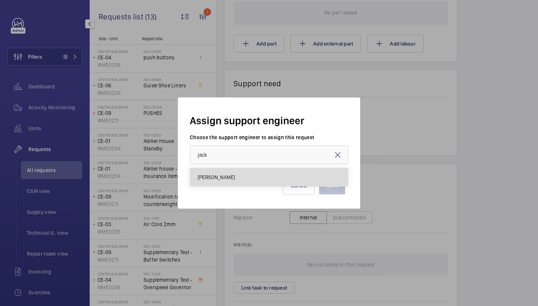
click at [247, 169] on mat-option "Jack Gambie" at bounding box center [269, 177] width 158 height 18
type input "Jack Gambie"
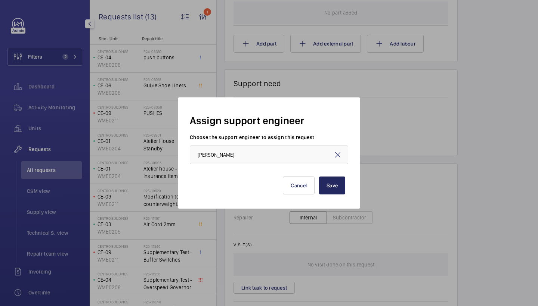
click at [331, 183] on button "Save" at bounding box center [332, 186] width 26 height 18
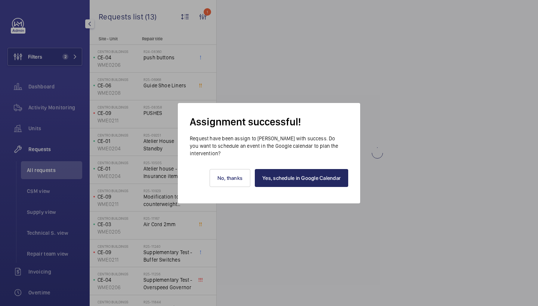
click at [321, 178] on link "Yes, schedule in Google Calendar" at bounding box center [301, 178] width 93 height 18
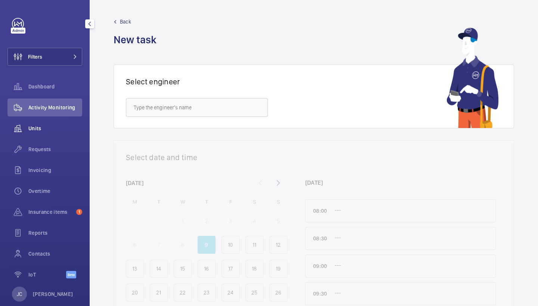
click at [55, 149] on span "Requests" at bounding box center [55, 149] width 54 height 7
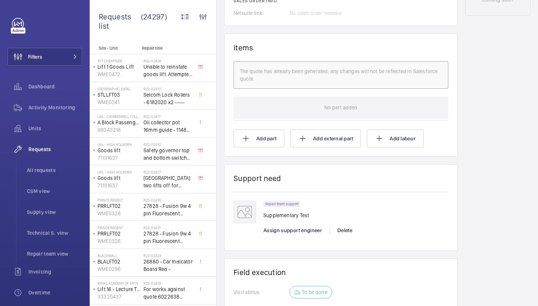
scroll to position [433, 0]
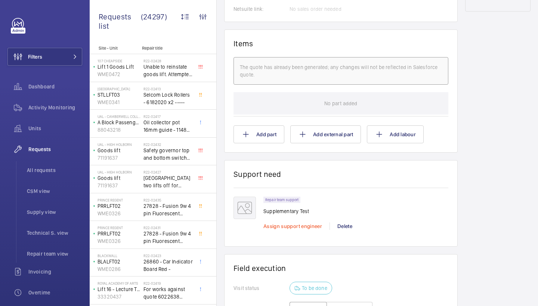
click at [294, 229] on span "Assign support engineer" at bounding box center [292, 226] width 59 height 6
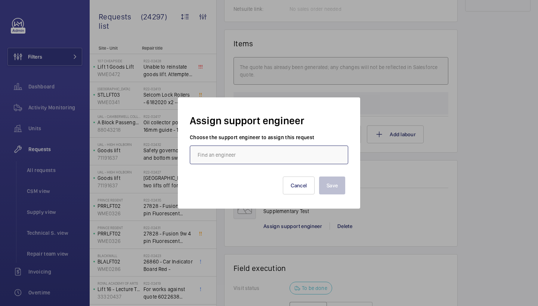
click at [267, 159] on input "text" at bounding box center [269, 155] width 158 height 19
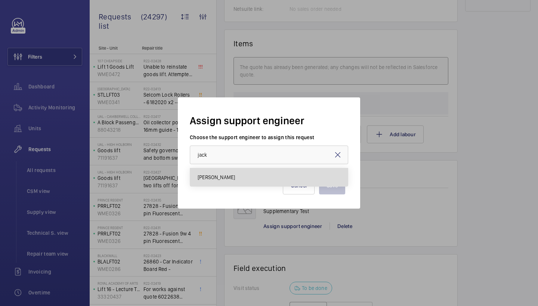
click at [229, 174] on mat-option "[PERSON_NAME]" at bounding box center [269, 177] width 158 height 18
type input "[PERSON_NAME]"
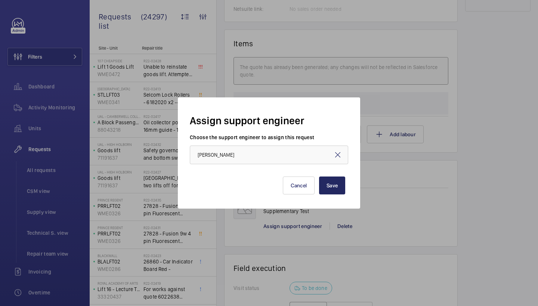
click at [331, 189] on button "Save" at bounding box center [332, 186] width 26 height 18
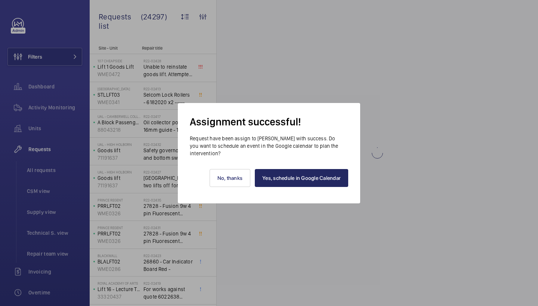
click at [328, 176] on link "Yes, schedule in Google Calendar" at bounding box center [301, 178] width 93 height 18
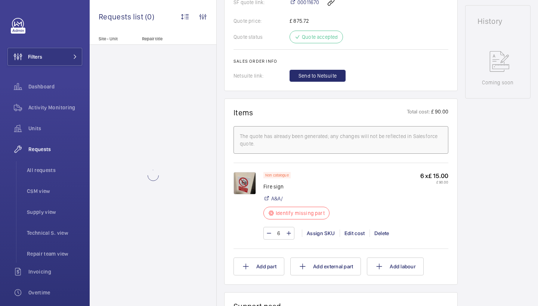
scroll to position [342, 0]
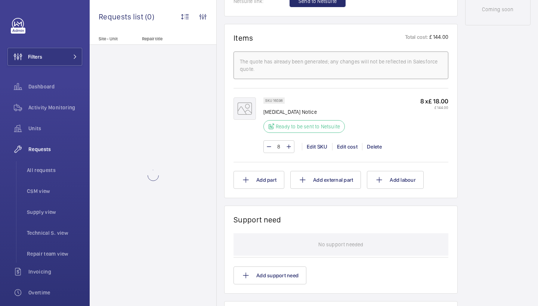
scroll to position [423, 0]
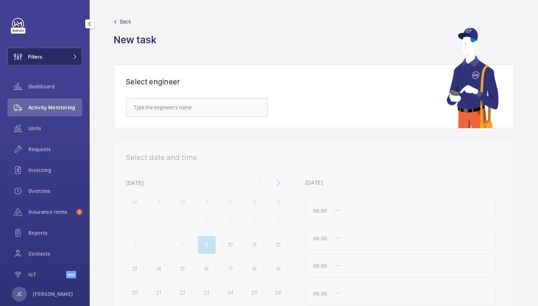
click at [62, 63] on button "Filters" at bounding box center [44, 57] width 75 height 18
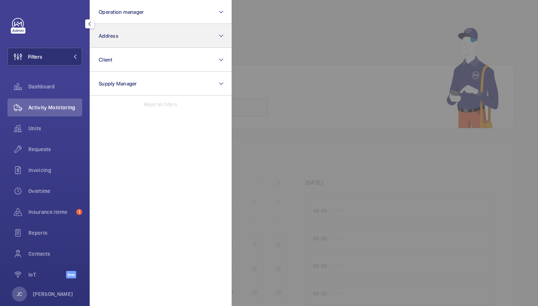
click at [127, 40] on button "Address" at bounding box center [161, 36] width 142 height 24
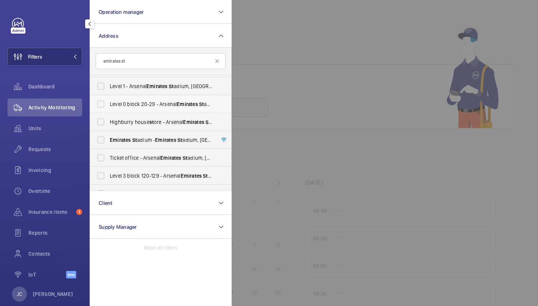
scroll to position [34, 0]
type input "emirates st"
click at [127, 138] on span "Emirates" at bounding box center [120, 139] width 21 height 6
click at [108, 138] on input "Emirates [GEOGRAPHIC_DATA] [GEOGRAPHIC_DATA]" at bounding box center [100, 139] width 15 height 15
checkbox input "true"
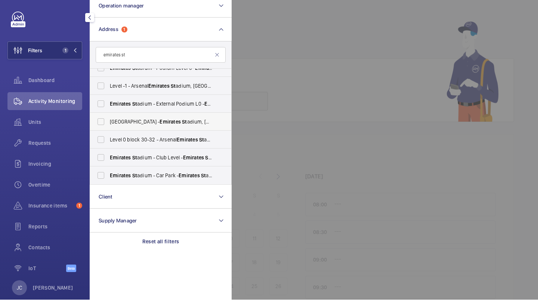
scroll to position [225, 0]
click at [160, 125] on span "Emirates" at bounding box center [170, 128] width 21 height 6
click at [108, 123] on input "[GEOGRAPHIC_DATA] - [GEOGRAPHIC_DATA]" at bounding box center [100, 128] width 15 height 15
checkbox input "true"
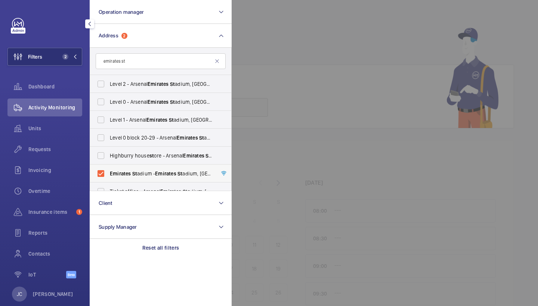
click at [135, 168] on label "Emirates [GEOGRAPHIC_DATA] [GEOGRAPHIC_DATA]" at bounding box center [155, 174] width 130 height 18
click at [108, 168] on input "Emirates [GEOGRAPHIC_DATA] [GEOGRAPHIC_DATA]" at bounding box center [100, 173] width 15 height 15
checkbox input "false"
click at [46, 154] on div "Requests" at bounding box center [44, 149] width 75 height 18
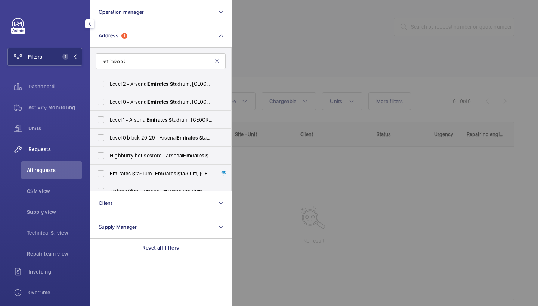
click at [317, 43] on div at bounding box center [501, 153] width 538 height 306
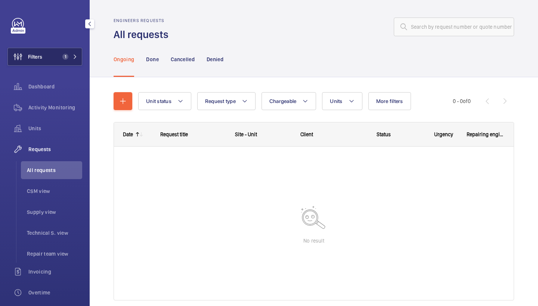
click at [68, 64] on button "Filters 1" at bounding box center [44, 57] width 75 height 18
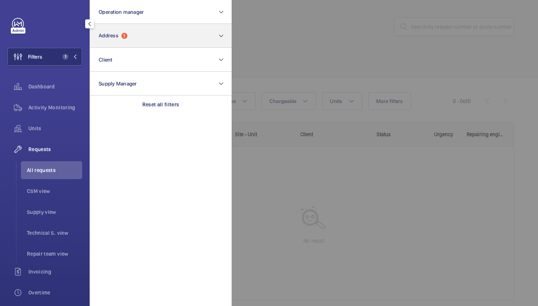
click at [137, 35] on button "Address 1" at bounding box center [161, 36] width 142 height 24
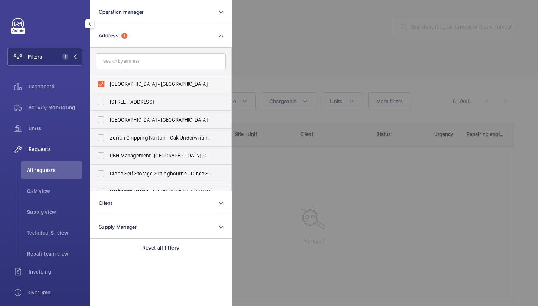
click at [127, 87] on span "[GEOGRAPHIC_DATA] - [GEOGRAPHIC_DATA]" at bounding box center [161, 83] width 103 height 7
click at [108, 87] on input "[GEOGRAPHIC_DATA] - [GEOGRAPHIC_DATA]" at bounding box center [100, 84] width 15 height 15
checkbox input "false"
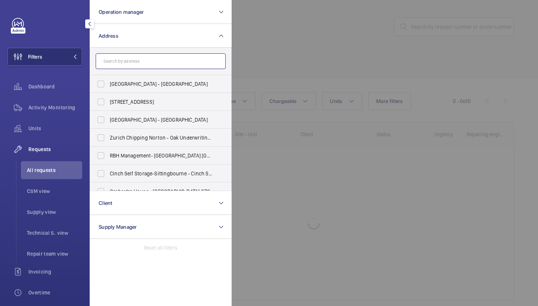
click at [127, 61] on input "text" at bounding box center [161, 61] width 130 height 16
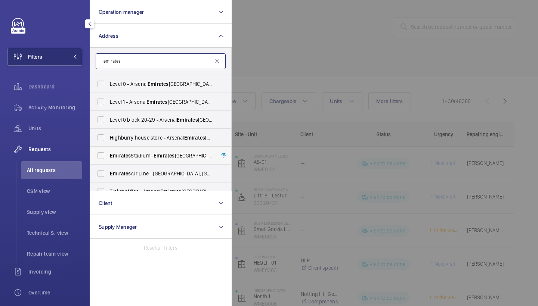
type input "emirates"
click at [119, 155] on span "Emirates" at bounding box center [120, 156] width 21 height 6
click at [108, 155] on input "[GEOGRAPHIC_DATA] - [GEOGRAPHIC_DATA]" at bounding box center [100, 155] width 15 height 15
checkbox input "true"
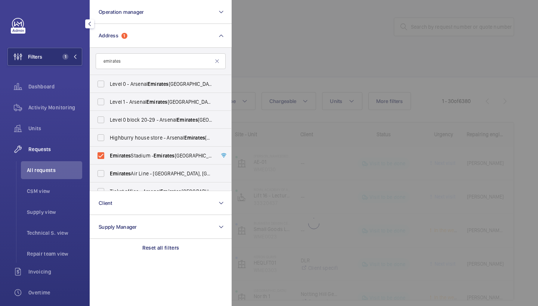
click at [282, 71] on div at bounding box center [501, 153] width 538 height 306
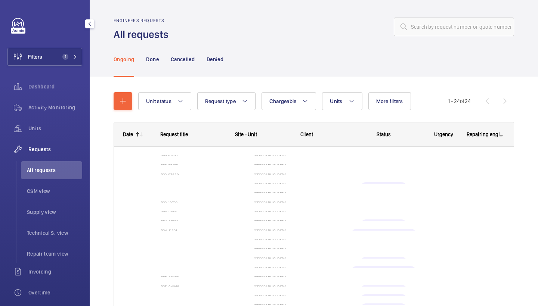
click at [352, 111] on wm-front-shared-table-view-engine "Unit status Request type Chargeable Units More filters Request status Urgency R…" at bounding box center [314, 240] width 400 height 297
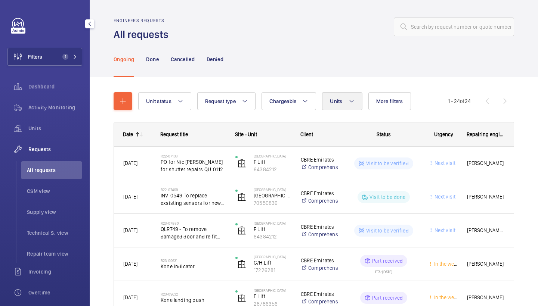
click at [352, 108] on button "Units" at bounding box center [342, 101] width 40 height 18
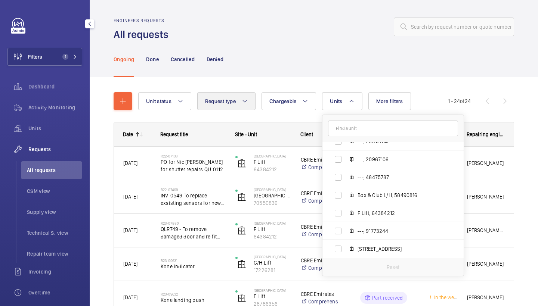
scroll to position [1139, 0]
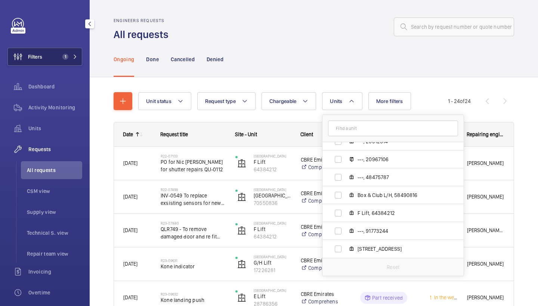
click at [80, 56] on button "Filters 1" at bounding box center [44, 57] width 75 height 18
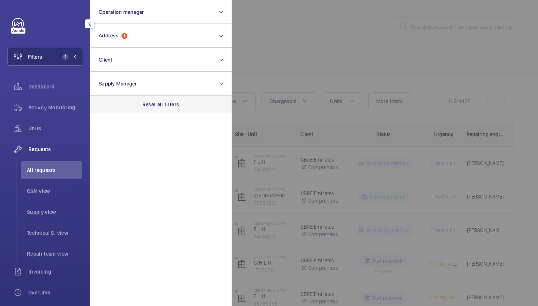
click at [163, 104] on p "Reset all filters" at bounding box center [160, 104] width 37 height 7
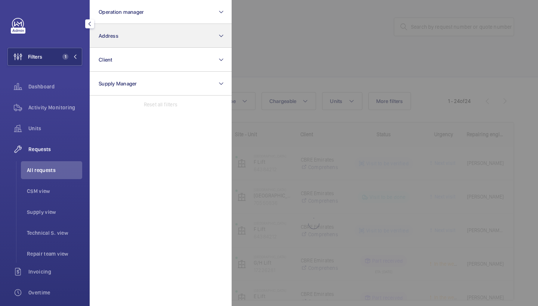
click at [157, 33] on button "Address" at bounding box center [161, 36] width 142 height 24
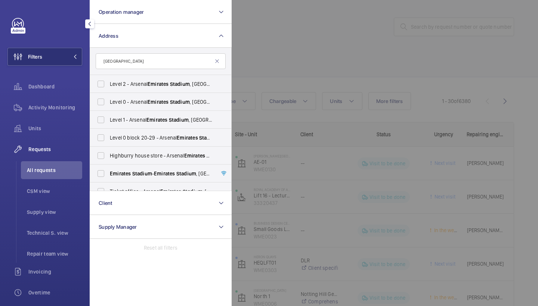
scroll to position [60, 0]
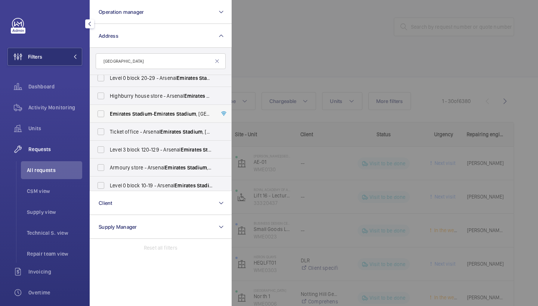
type input "emirates stadium"
click at [181, 111] on span "Stadium" at bounding box center [186, 114] width 20 height 6
click at [108, 111] on input "Emirates Stadium - Emirates Stadium , LONDON N7 7AJ" at bounding box center [100, 113] width 15 height 15
checkbox input "true"
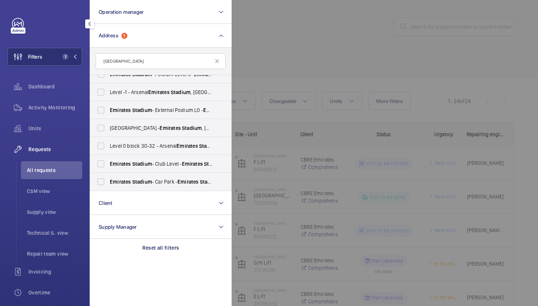
scroll to position [225, 0]
click at [305, 60] on div at bounding box center [501, 153] width 538 height 306
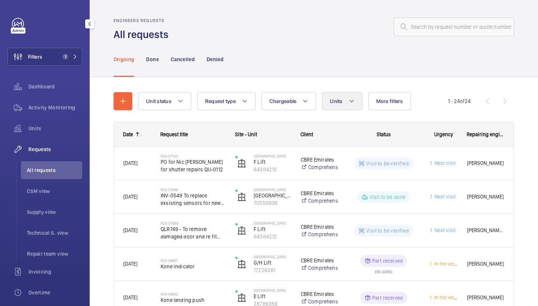
click at [341, 110] on button "Units" at bounding box center [342, 101] width 40 height 18
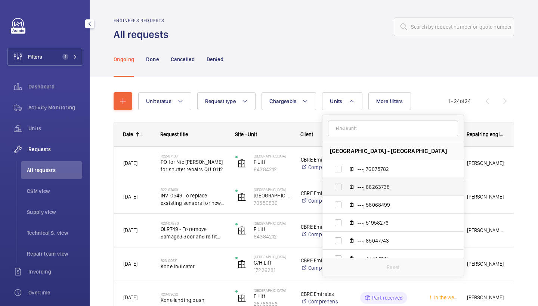
scroll to position [0, 0]
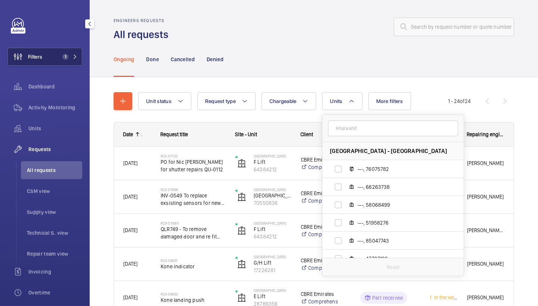
click at [77, 59] on span "1" at bounding box center [68, 57] width 18 height 6
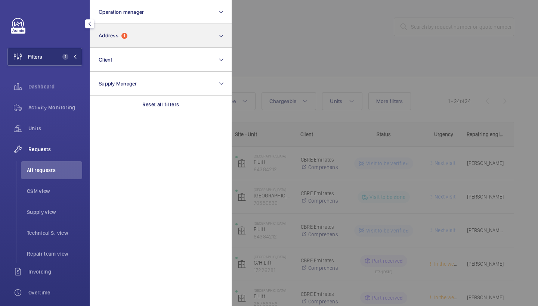
click at [157, 43] on button "Address 1" at bounding box center [161, 36] width 142 height 24
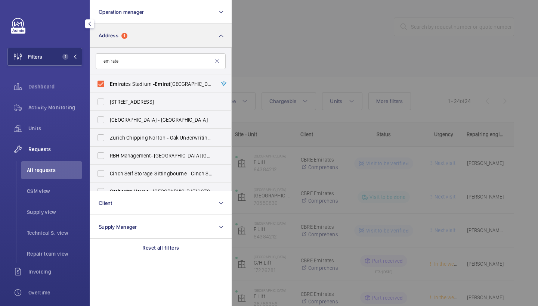
type input "emirates"
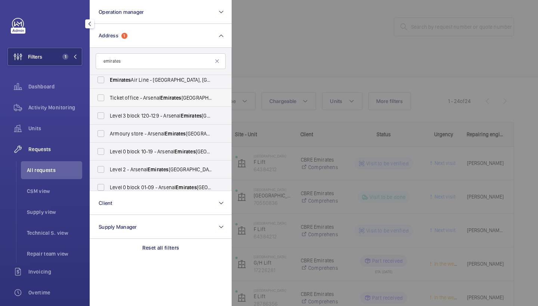
scroll to position [94, 0]
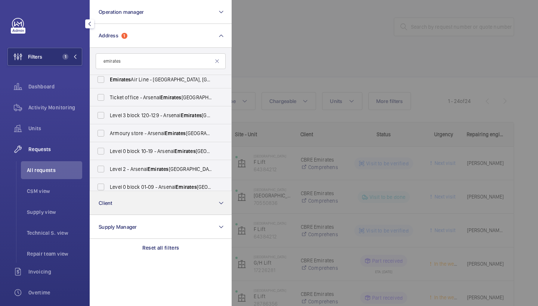
click at [151, 199] on button "Client" at bounding box center [161, 203] width 142 height 24
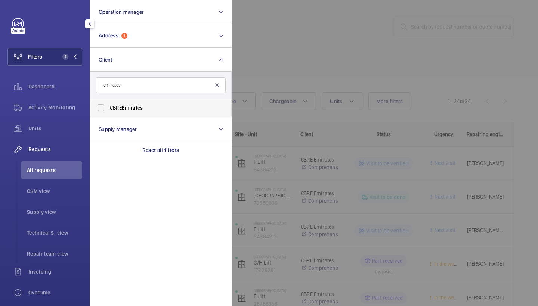
type input "emirates"
click at [136, 111] on span "CBRE Emirates" at bounding box center [161, 107] width 103 height 7
click at [108, 111] on input "CBRE Emirates" at bounding box center [100, 107] width 15 height 15
checkbox input "true"
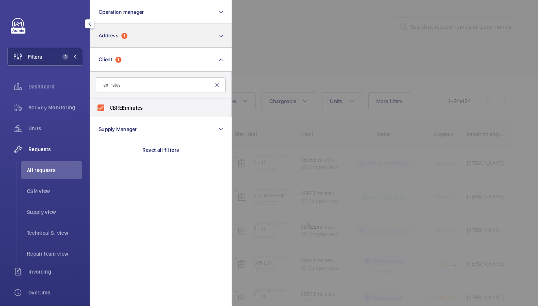
click at [159, 43] on button "Address 1" at bounding box center [161, 36] width 142 height 24
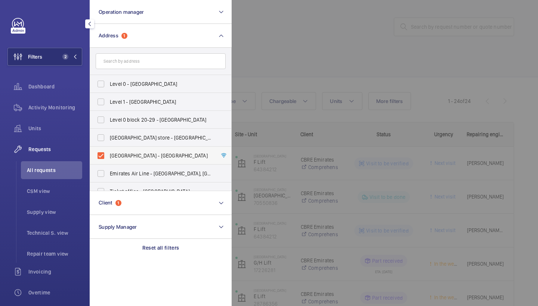
click at [138, 160] on label "Emirates Stadium - Emirates Stadium, LONDON N7 7AJ" at bounding box center [155, 156] width 130 height 18
click at [108, 160] on input "Emirates Stadium - Emirates Stadium, LONDON N7 7AJ" at bounding box center [100, 155] width 15 height 15
checkbox input "false"
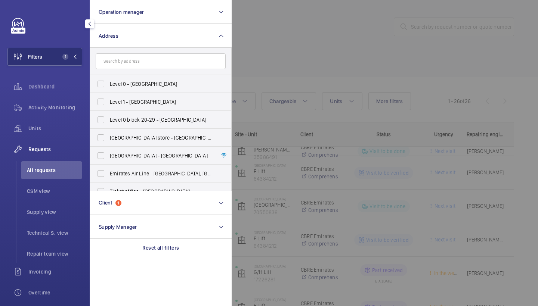
click at [297, 47] on div at bounding box center [501, 153] width 538 height 306
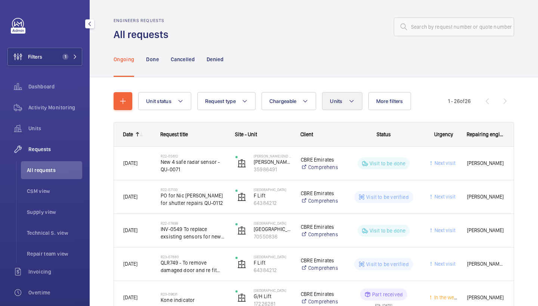
click at [336, 96] on button "Units" at bounding box center [342, 101] width 40 height 18
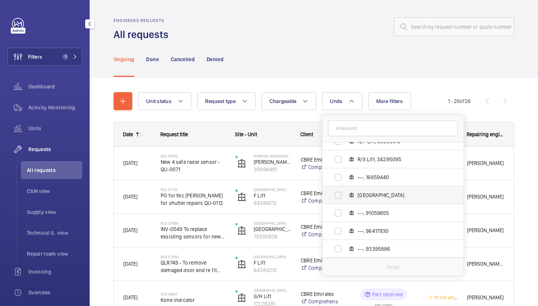
click at [363, 189] on label "Highbury House R/H, 76160619" at bounding box center [386, 195] width 129 height 18
click at [346, 189] on input "Highbury House R/H, 76160619" at bounding box center [338, 195] width 15 height 15
checkbox input "true"
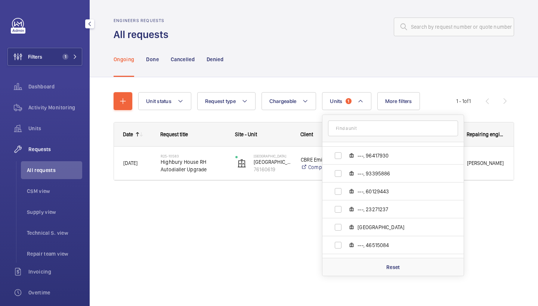
scroll to position [530, 0]
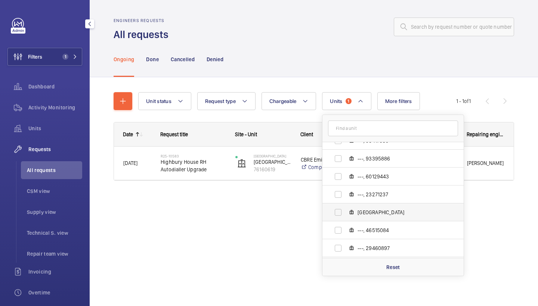
click at [368, 213] on span "Highbury House L/H, 70550836" at bounding box center [401, 212] width 87 height 7
click at [346, 213] on input "Highbury House L/H, 70550836" at bounding box center [338, 212] width 15 height 15
checkbox input "true"
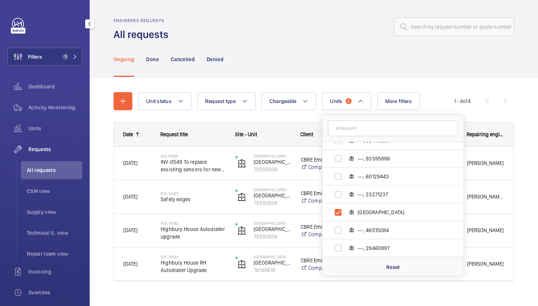
click at [311, 75] on div "Ongoing Done Cancelled Denied" at bounding box center [314, 58] width 400 height 35
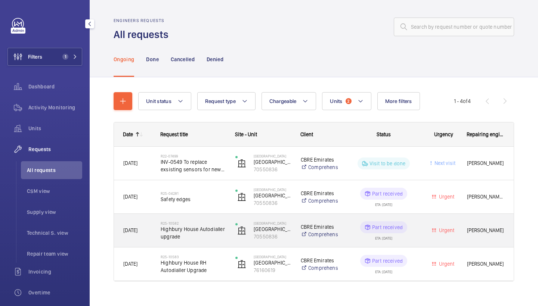
click at [214, 229] on span "Highbury House Autodialler upgrade" at bounding box center [193, 233] width 65 height 15
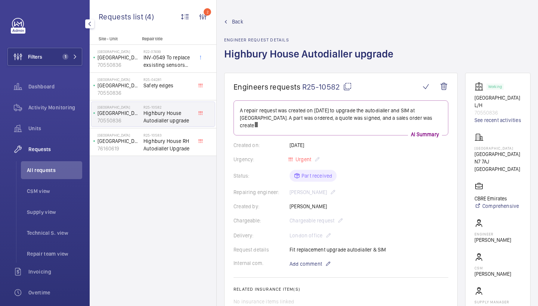
click at [346, 84] on mat-icon at bounding box center [347, 86] width 9 height 9
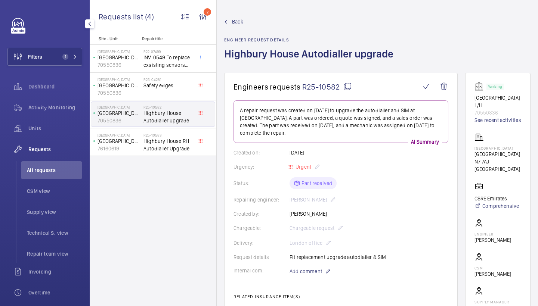
click at [235, 20] on span "Back" at bounding box center [237, 21] width 11 height 7
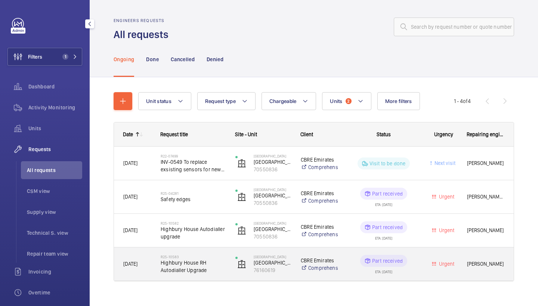
click at [174, 269] on span "Highbury House RH Autodialler Upgrade" at bounding box center [193, 266] width 65 height 15
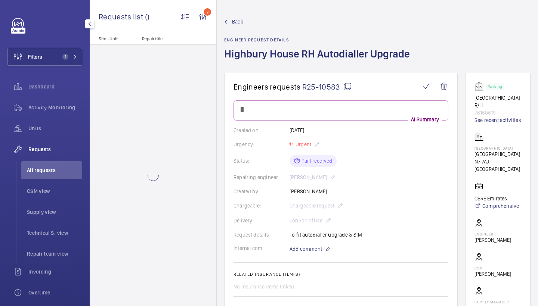
click at [344, 87] on mat-icon at bounding box center [347, 86] width 9 height 9
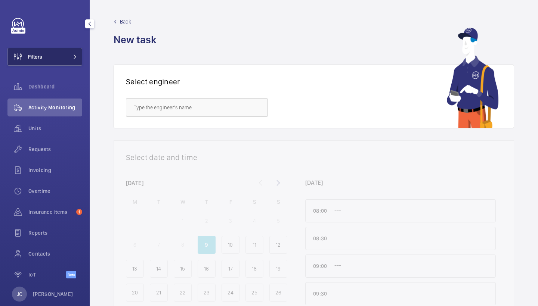
click at [62, 49] on button "Filters" at bounding box center [44, 57] width 75 height 18
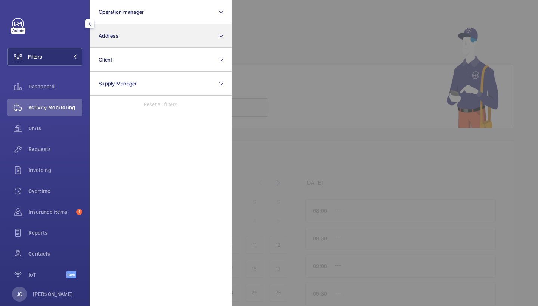
click at [107, 39] on button "Address" at bounding box center [161, 36] width 142 height 24
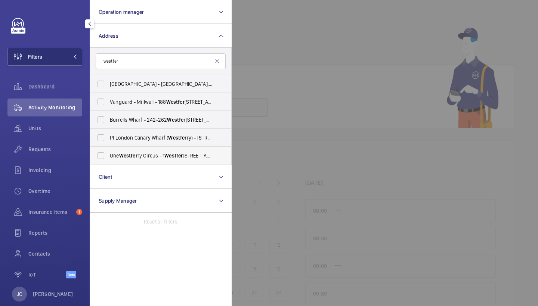
type input "westfer"
click at [125, 156] on span "Westfer" at bounding box center [128, 156] width 18 height 6
click at [108, 156] on input "One Westfer ry Circus - [STREET_ADDRESS]" at bounding box center [100, 155] width 15 height 15
checkbox input "true"
click at [66, 150] on span "Requests" at bounding box center [55, 149] width 54 height 7
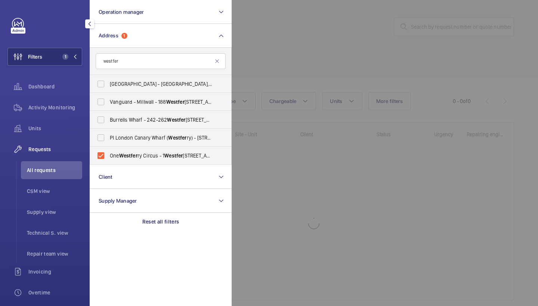
click at [285, 33] on div at bounding box center [501, 153] width 538 height 306
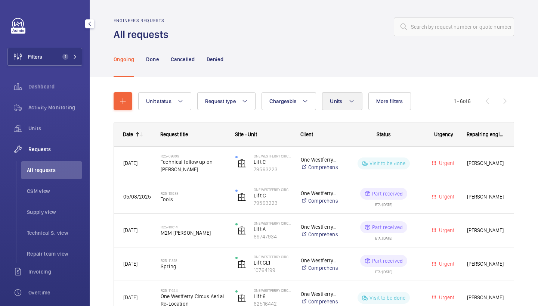
click at [338, 109] on button "Units" at bounding box center [342, 101] width 40 height 18
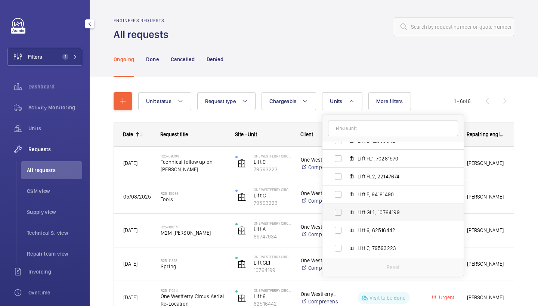
scroll to position [47, 0]
click at [369, 228] on span "Lift 6, 62516442" at bounding box center [401, 229] width 87 height 7
click at [346, 228] on input "Lift 6, 62516442" at bounding box center [338, 229] width 15 height 15
checkbox input "true"
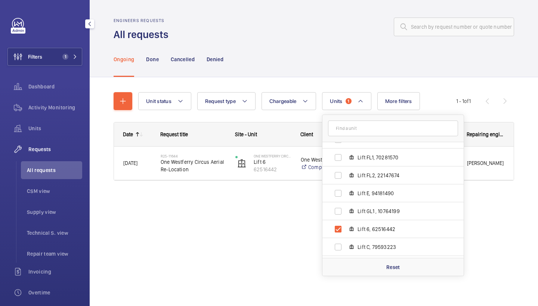
click at [348, 24] on div at bounding box center [343, 27] width 341 height 18
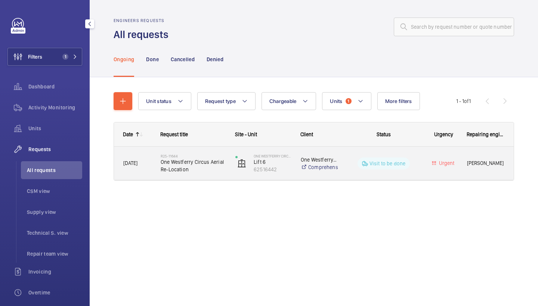
click at [198, 177] on div "R25-11644 [GEOGRAPHIC_DATA] Aerial Re-Location" at bounding box center [189, 164] width 74 height 34
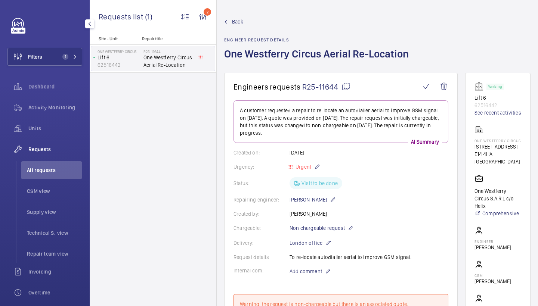
click at [500, 112] on link "See recent activities" at bounding box center [497, 112] width 47 height 7
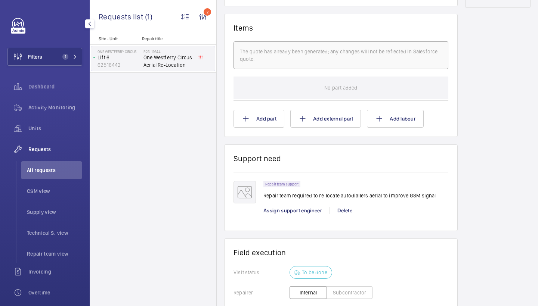
scroll to position [448, 0]
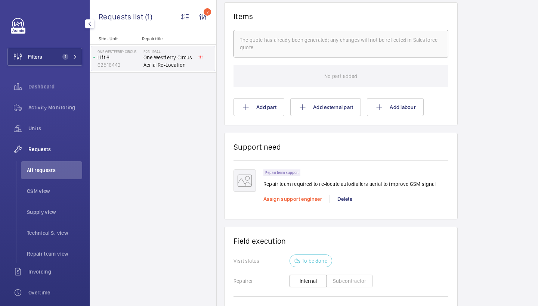
click at [308, 197] on span "Assign support engineer" at bounding box center [292, 199] width 59 height 6
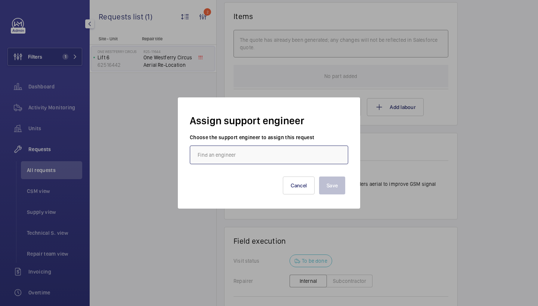
click at [273, 156] on input "text" at bounding box center [269, 155] width 158 height 19
type input "[PERSON_NAME] ja"
click at [302, 194] on button "Cancel" at bounding box center [299, 186] width 32 height 18
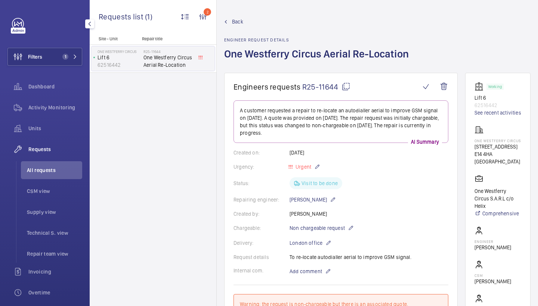
scroll to position [0, 0]
click at [347, 85] on mat-icon at bounding box center [345, 86] width 9 height 9
click at [58, 107] on span "Activity Monitoring" at bounding box center [55, 107] width 54 height 7
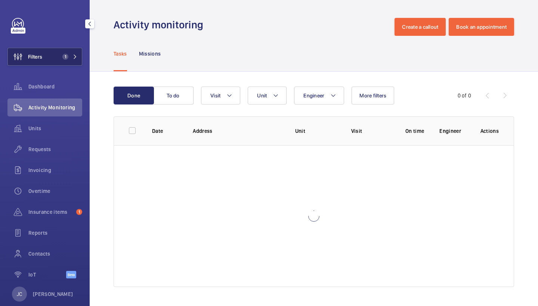
click at [70, 55] on span "1" at bounding box center [68, 57] width 18 height 6
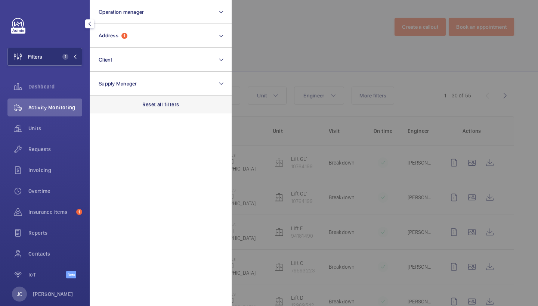
click at [166, 106] on p "Reset all filters" at bounding box center [160, 104] width 37 height 7
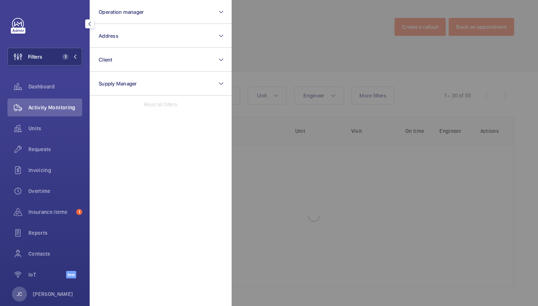
click at [270, 50] on div at bounding box center [501, 153] width 538 height 306
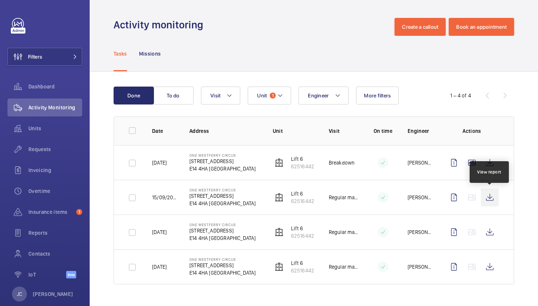
click at [492, 195] on wm-front-icon-button at bounding box center [490, 198] width 18 height 18
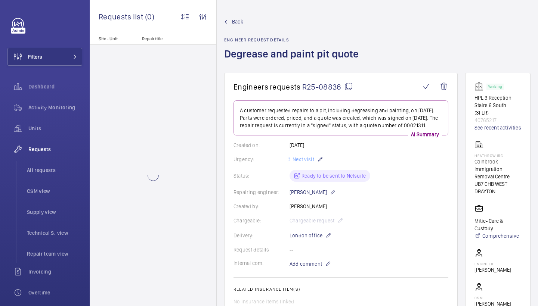
scroll to position [300, 0]
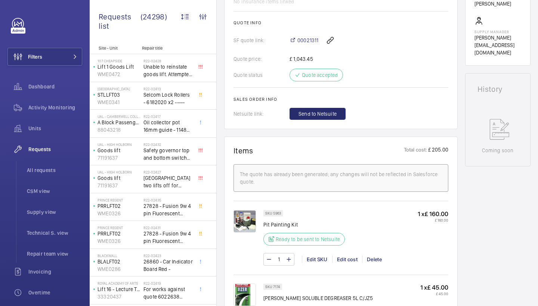
click at [251, 233] on img at bounding box center [244, 221] width 22 height 22
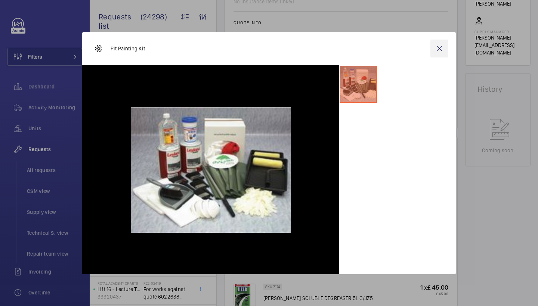
click at [441, 51] on wm-front-icon-button at bounding box center [439, 49] width 18 height 18
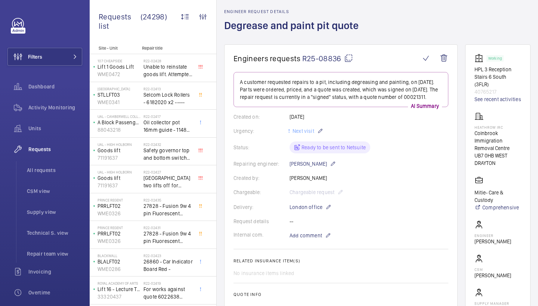
scroll to position [30, 0]
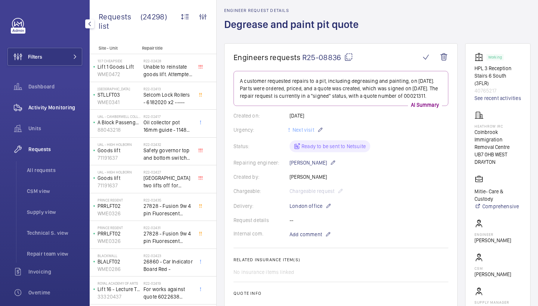
click at [62, 103] on div "Activity Monitoring" at bounding box center [44, 108] width 75 height 18
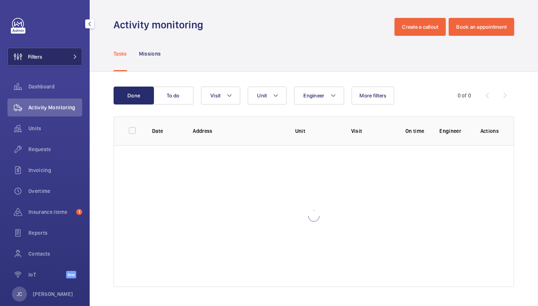
click at [70, 58] on span at bounding box center [72, 57] width 9 height 4
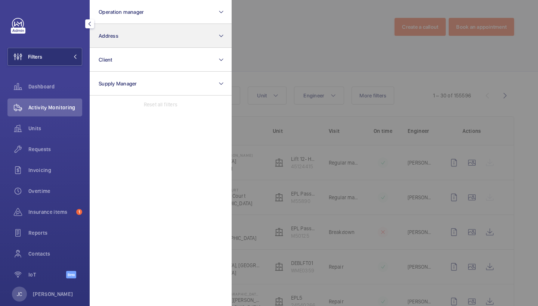
click at [145, 30] on button "Address" at bounding box center [161, 36] width 142 height 24
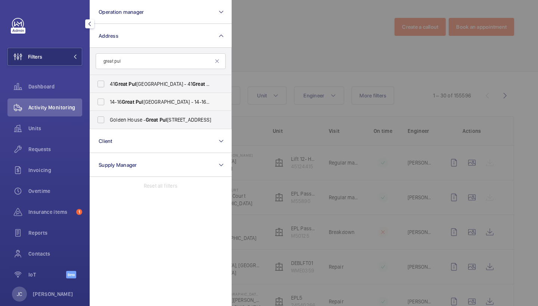
type input "great pul"
click at [125, 103] on span "Great" at bounding box center [128, 102] width 13 height 6
click at [108, 103] on input "14-16 Great Pul teney Street - 14-16 Great Pul teney St, LONDON W1F 9ND" at bounding box center [100, 102] width 15 height 15
checkbox input "true"
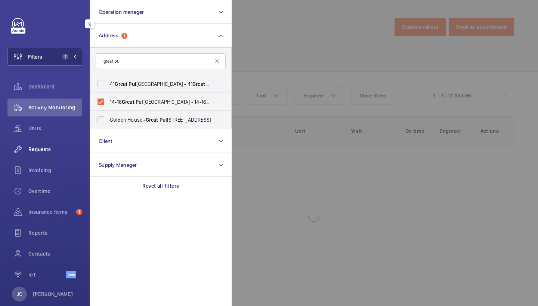
click at [49, 154] on div "Requests" at bounding box center [44, 149] width 75 height 18
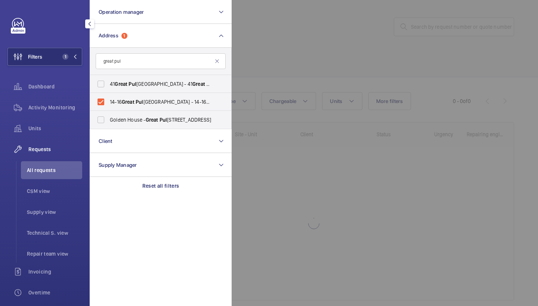
click at [299, 75] on div at bounding box center [501, 153] width 538 height 306
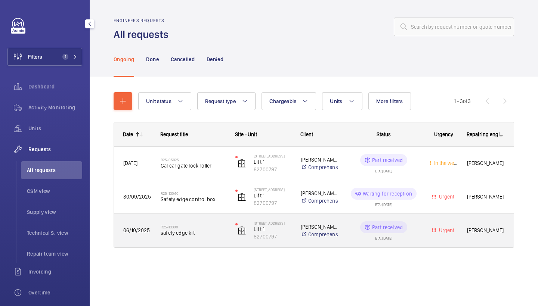
click at [188, 228] on h2 "R25-13300" at bounding box center [193, 227] width 65 height 4
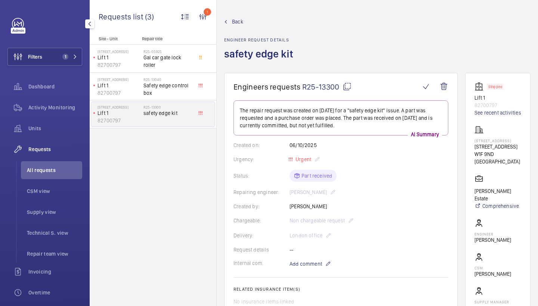
click at [473, 1] on wm-front-admin-header "Back Engineer request details safety edge kit" at bounding box center [377, 36] width 321 height 73
click at [346, 84] on mat-icon at bounding box center [347, 86] width 9 height 9
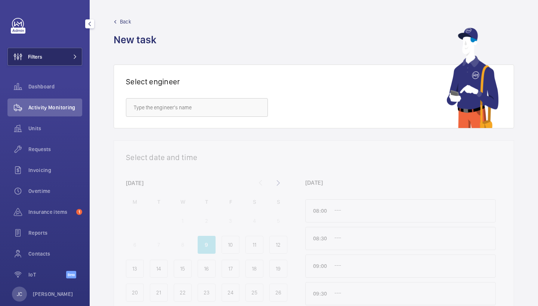
click at [72, 56] on span at bounding box center [72, 57] width 9 height 4
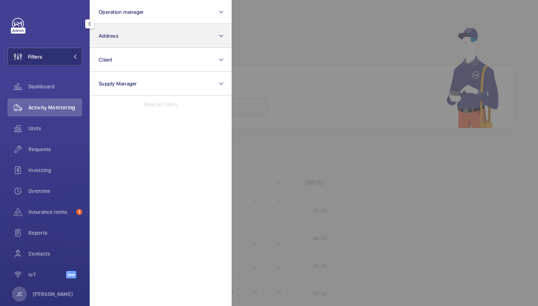
click at [122, 37] on button "Address" at bounding box center [161, 36] width 142 height 24
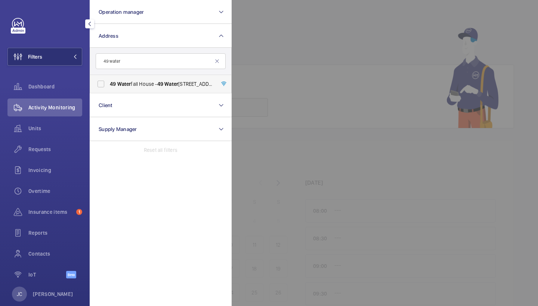
type input "49 water"
click at [133, 83] on span "49 Water fall House - 49 Water fall House, LONDON SW2 1BF" at bounding box center [161, 83] width 103 height 7
click at [108, 83] on input "49 Water fall House - 49 Water fall House, LONDON SW2 1BF" at bounding box center [100, 84] width 15 height 15
checkbox input "true"
click at [58, 152] on span "Requests" at bounding box center [55, 149] width 54 height 7
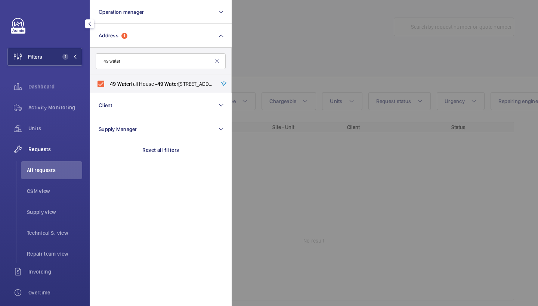
click at [316, 70] on div at bounding box center [501, 153] width 538 height 306
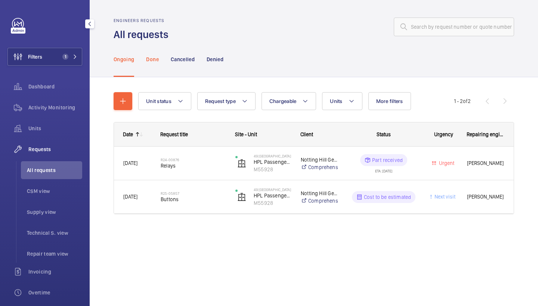
click at [151, 55] on div "Done" at bounding box center [152, 58] width 12 height 35
click at [132, 66] on div "Ongoing" at bounding box center [124, 58] width 21 height 35
click at [55, 127] on span "Units" at bounding box center [55, 128] width 54 height 7
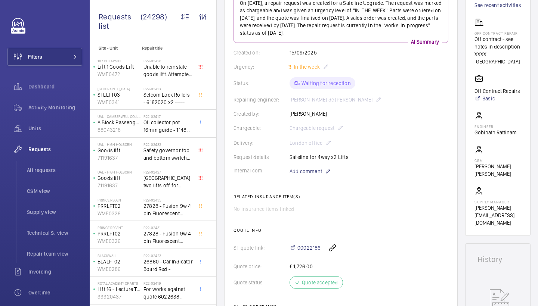
scroll to position [143, 0]
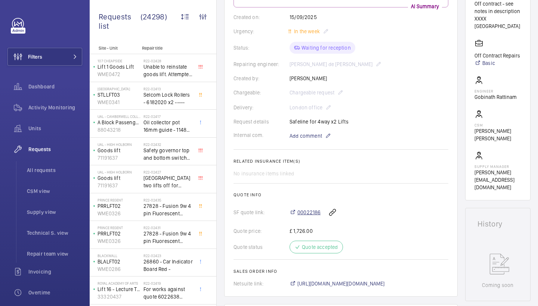
click at [310, 214] on span "00022186" at bounding box center [308, 212] width 23 height 7
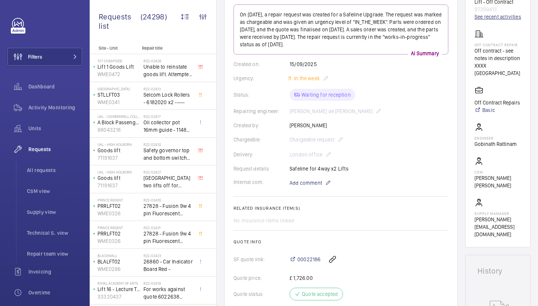
scroll to position [93, 0]
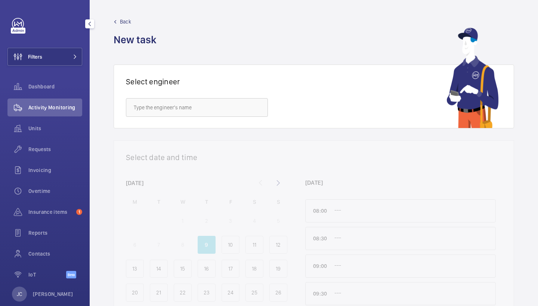
click at [64, 104] on span "Activity Monitoring" at bounding box center [55, 107] width 54 height 7
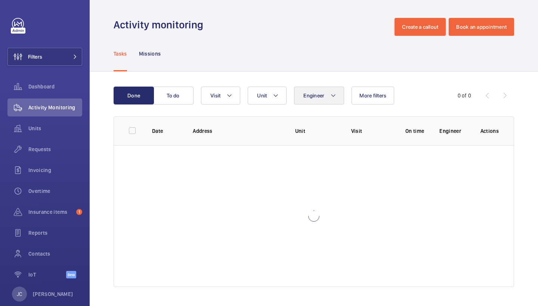
click at [318, 93] on span "Engineer" at bounding box center [313, 96] width 21 height 6
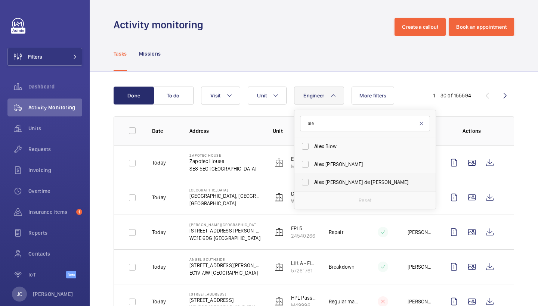
type input "ale"
click at [335, 187] on label "Ale x Nicola de Paula Pirozzolo" at bounding box center [359, 182] width 130 height 18
click at [313, 187] on input "Ale x Nicola de Paula Pirozzolo" at bounding box center [305, 182] width 15 height 15
checkbox input "true"
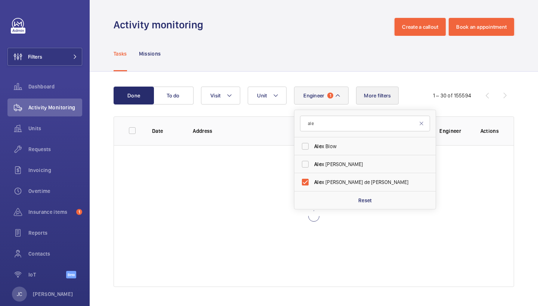
click at [375, 89] on button "More filters" at bounding box center [377, 96] width 43 height 18
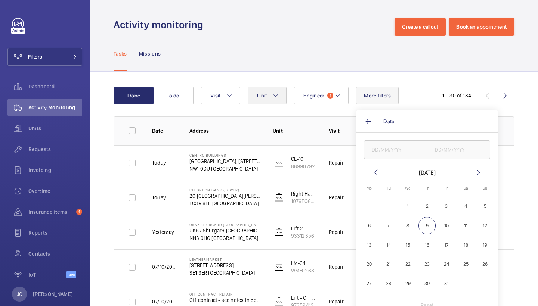
click at [271, 99] on button "Unit" at bounding box center [267, 96] width 39 height 18
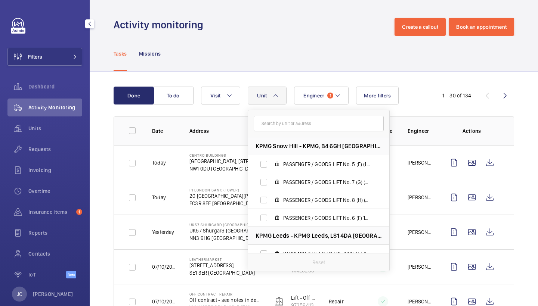
click at [245, 49] on div "Tasks Missions" at bounding box center [314, 53] width 400 height 35
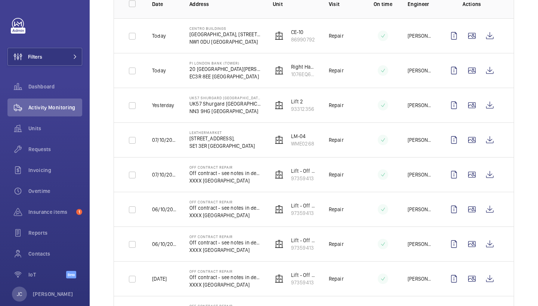
scroll to position [132, 0]
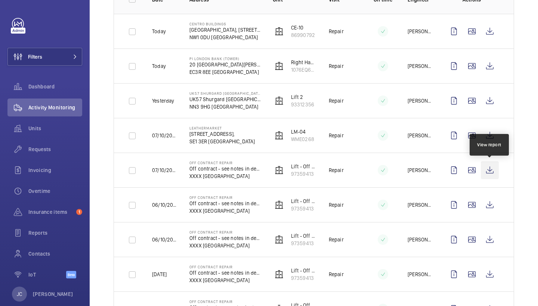
click at [487, 174] on wm-front-icon-button at bounding box center [490, 170] width 18 height 18
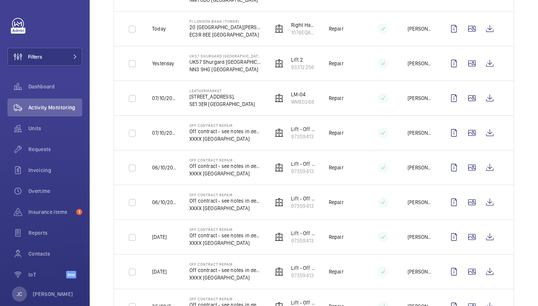
scroll to position [173, 0]
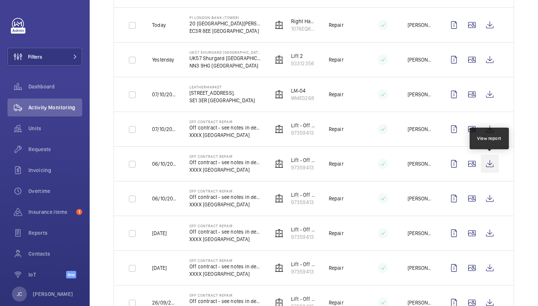
click at [494, 160] on wm-front-icon-button at bounding box center [490, 164] width 18 height 18
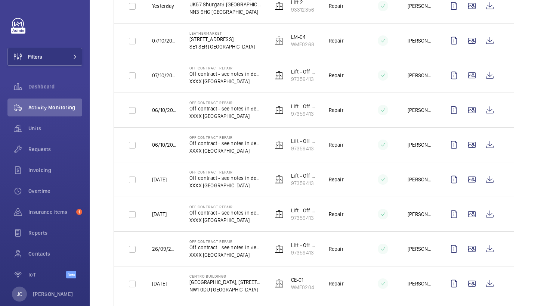
scroll to position [226, 0]
click at [495, 141] on wm-front-icon-button at bounding box center [490, 145] width 18 height 18
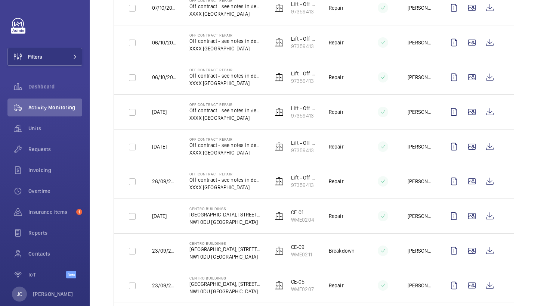
scroll to position [306, 0]
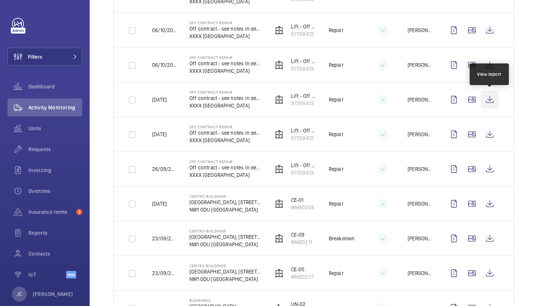
click at [488, 100] on wm-front-icon-button at bounding box center [490, 100] width 18 height 18
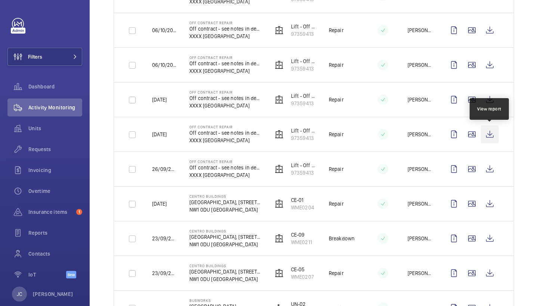
click at [493, 131] on wm-front-icon-button at bounding box center [490, 135] width 18 height 18
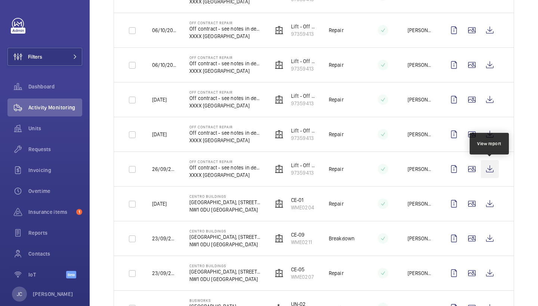
click at [491, 167] on wm-front-icon-button at bounding box center [490, 169] width 18 height 18
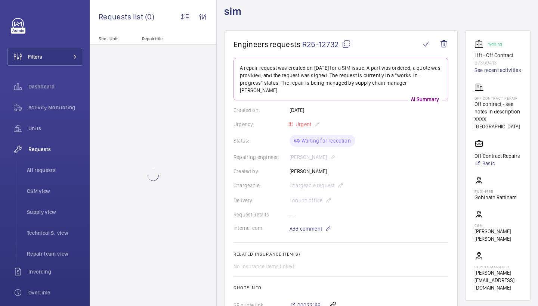
scroll to position [44, 0]
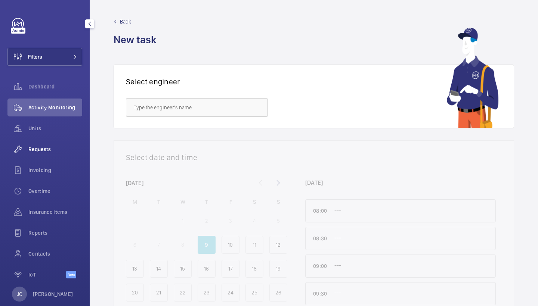
click at [49, 152] on span "Requests" at bounding box center [55, 149] width 54 height 7
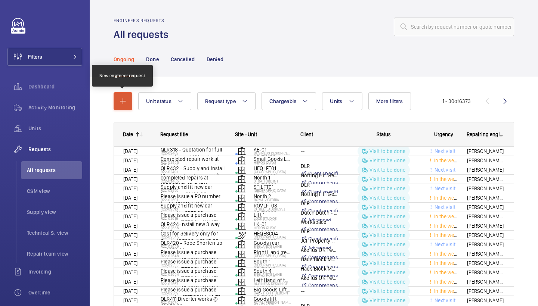
click at [125, 106] on button "button" at bounding box center [123, 101] width 19 height 18
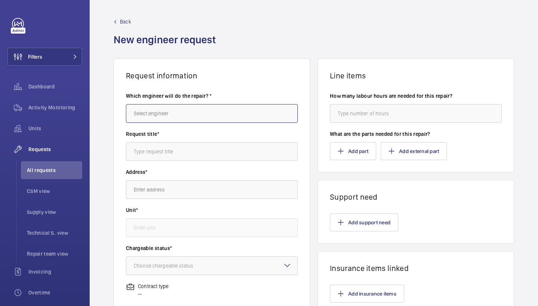
click at [162, 112] on input "text" at bounding box center [212, 113] width 172 height 19
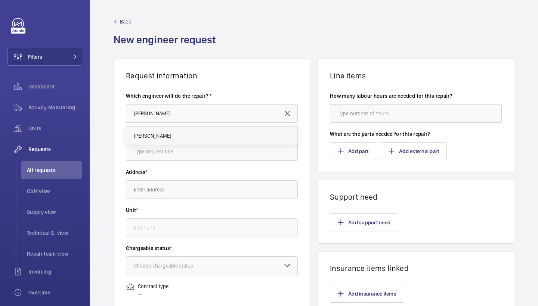
drag, startPoint x: 162, startPoint y: 112, endPoint x: 157, endPoint y: 133, distance: 20.7
click at [157, 133] on span "[PERSON_NAME]" at bounding box center [152, 135] width 37 height 7
type input "Keith"
click at [168, 154] on input "text" at bounding box center [212, 151] width 172 height 19
type input "safety edges"
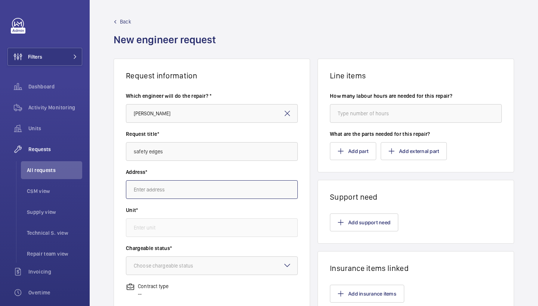
click at [168, 183] on input "text" at bounding box center [212, 189] width 172 height 19
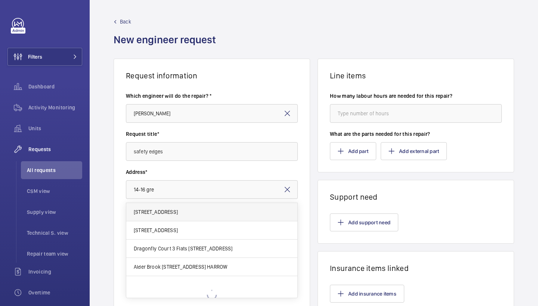
click at [178, 211] on span "14-16 Great Pulteney Street 14-16 Great Pulteney St, W1F 9ND LONDON" at bounding box center [156, 211] width 44 height 7
type input "14-16 Great Pulteney Street 14-16 Great Pulteney St, W1F 9ND LONDON"
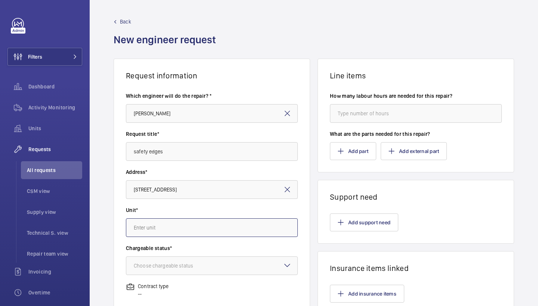
click at [185, 229] on input "text" at bounding box center [212, 228] width 172 height 19
click at [202, 249] on mat-option "82700797 - Lift 1" at bounding box center [211, 250] width 171 height 18
type input "82700797 - Lift 1"
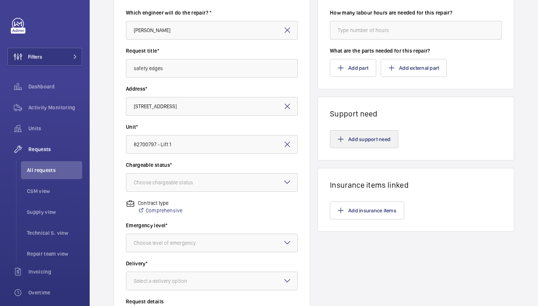
scroll to position [98, 0]
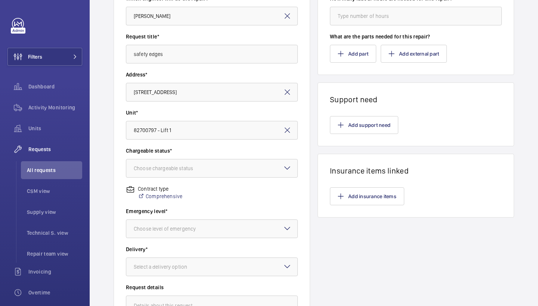
click at [285, 167] on mat-icon at bounding box center [287, 168] width 9 height 9
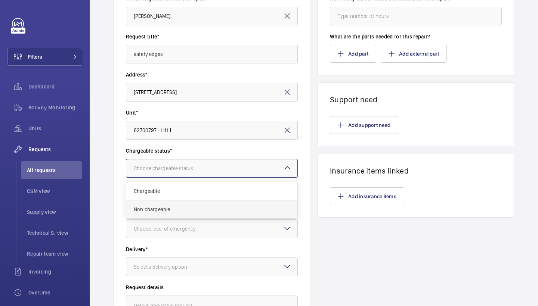
click at [214, 206] on span "Non chargeable" at bounding box center [212, 209] width 156 height 7
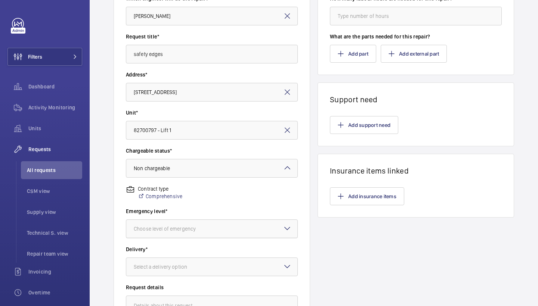
click at [224, 235] on div at bounding box center [211, 229] width 171 height 18
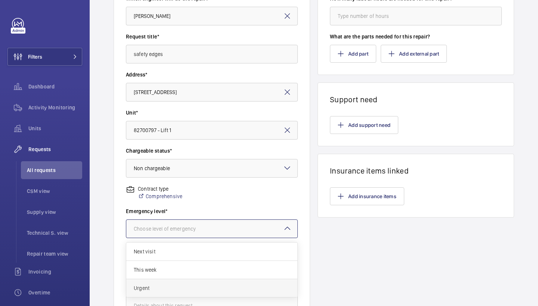
click at [173, 288] on span "Urgent" at bounding box center [212, 288] width 156 height 7
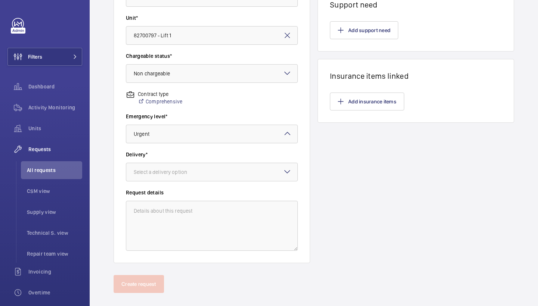
scroll to position [196, 0]
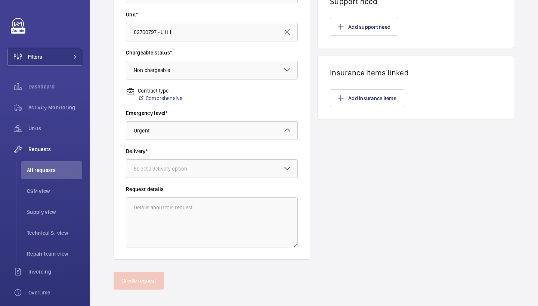
click at [288, 174] on div "Select a delivery option" at bounding box center [212, 169] width 172 height 19
click at [225, 222] on div "London office" at bounding box center [211, 228] width 171 height 18
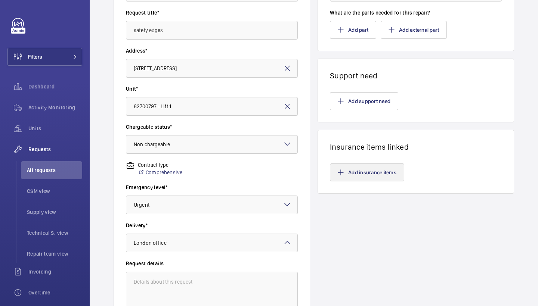
scroll to position [111, 0]
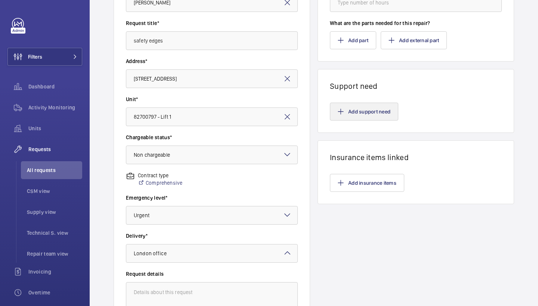
click at [356, 113] on button "Add support need" at bounding box center [364, 112] width 68 height 18
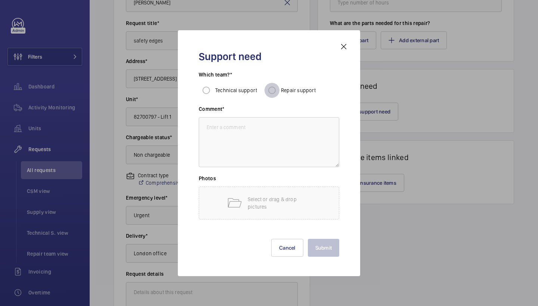
click at [266, 86] on input "Repair support" at bounding box center [271, 90] width 15 height 15
radio input "true"
click at [262, 137] on textarea at bounding box center [269, 142] width 140 height 50
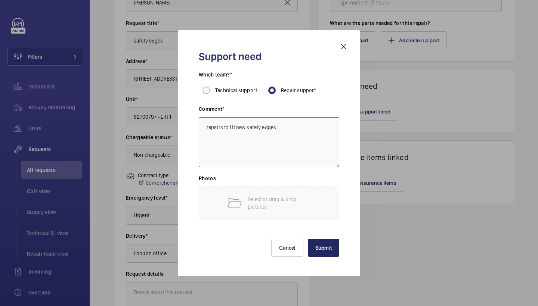
type textarea "repairs to fit new safety edges"
click at [320, 251] on button "Submit" at bounding box center [324, 248] width 32 height 18
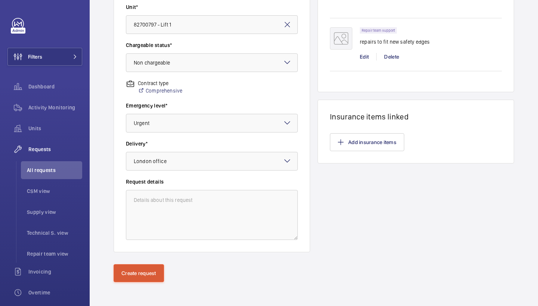
click at [137, 276] on button "Create request" at bounding box center [139, 273] width 50 height 18
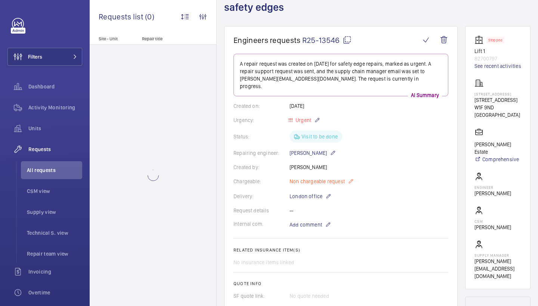
scroll to position [49, 0]
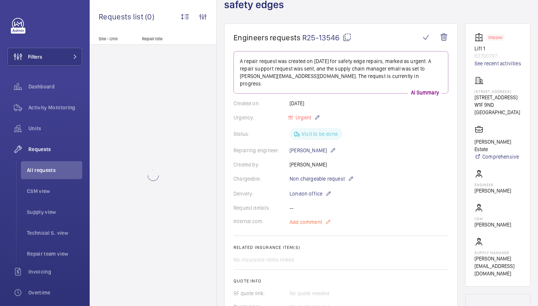
click at [317, 219] on span "Add comment" at bounding box center [306, 222] width 33 height 7
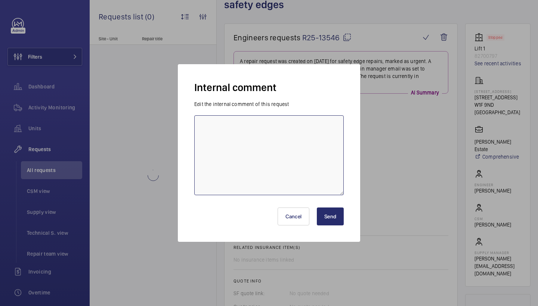
click at [263, 171] on textarea at bounding box center [268, 155] width 149 height 80
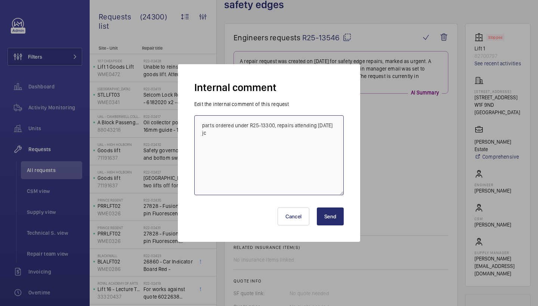
type textarea "parts ordered under R25-13300, repairs attending 13/10/25 jc"
click at [340, 221] on button "Send" at bounding box center [330, 217] width 27 height 18
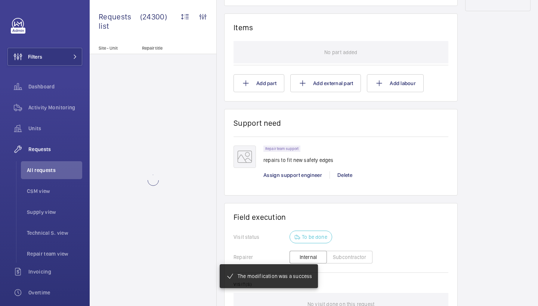
scroll to position [428, 0]
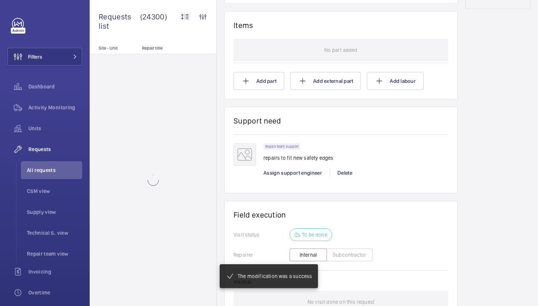
click at [300, 169] on div "Assign support engineer" at bounding box center [296, 172] width 66 height 7
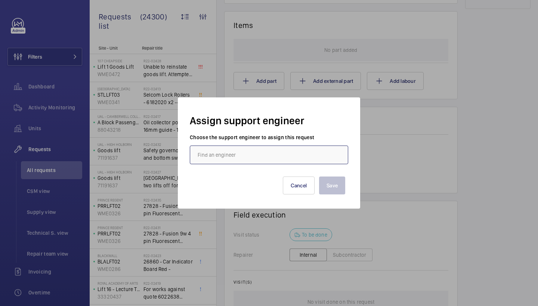
click at [242, 154] on input "text" at bounding box center [269, 155] width 158 height 19
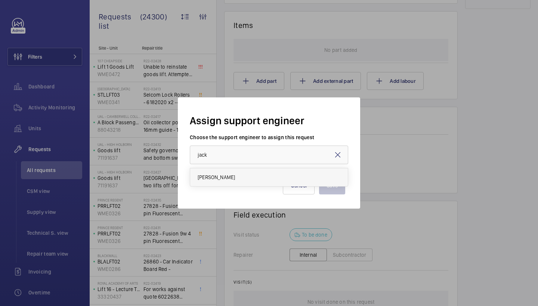
click at [232, 183] on mat-option "Jack Gambie" at bounding box center [269, 177] width 158 height 18
type input "Jack Gambie"
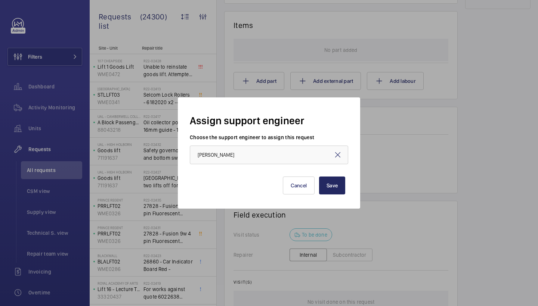
click at [338, 186] on button "Save" at bounding box center [332, 186] width 26 height 18
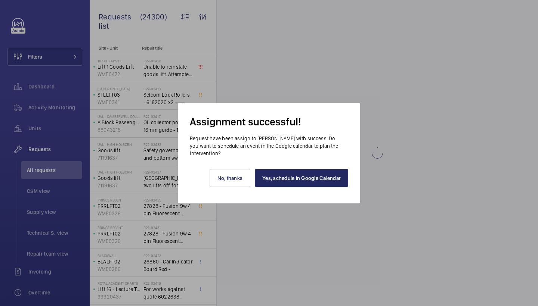
click at [322, 177] on link "Yes, schedule in Google Calendar" at bounding box center [301, 178] width 93 height 18
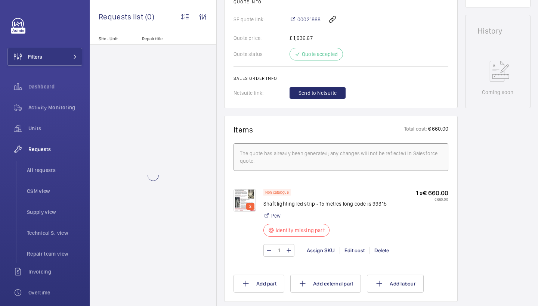
scroll to position [351, 0]
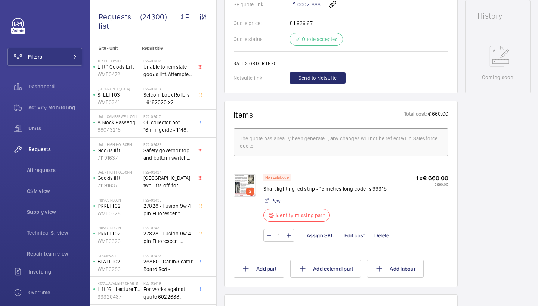
click at [256, 179] on div "2" at bounding box center [248, 208] width 30 height 68
click at [242, 178] on img at bounding box center [244, 185] width 22 height 22
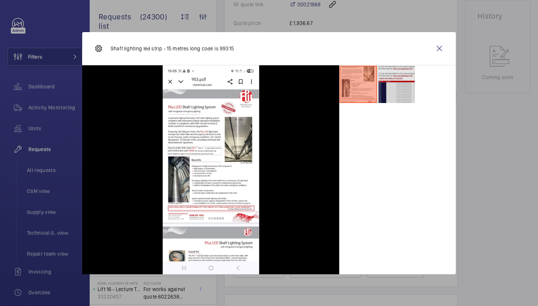
click at [404, 66] on li at bounding box center [395, 84] width 37 height 37
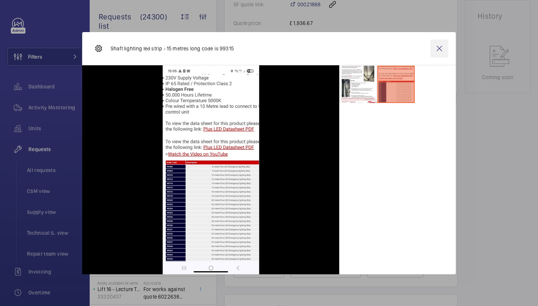
click at [439, 53] on wm-front-icon-button at bounding box center [439, 49] width 18 height 18
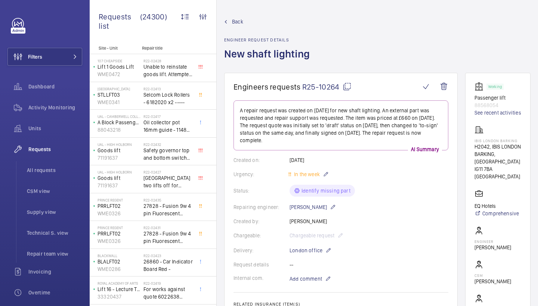
scroll to position [0, 0]
click at [346, 87] on mat-icon at bounding box center [347, 86] width 9 height 9
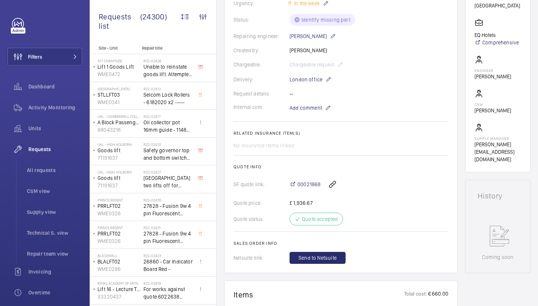
scroll to position [171, 0]
click at [309, 112] on span "Add comment" at bounding box center [306, 108] width 33 height 7
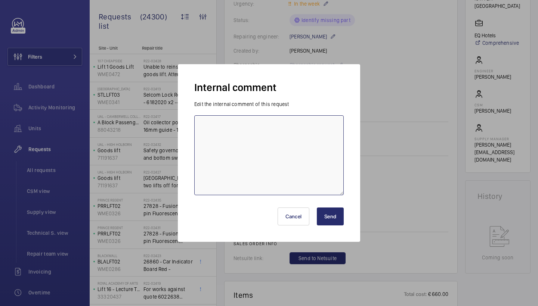
click at [280, 143] on textarea at bounding box center [268, 155] width 149 height 80
type textarea "contacted pew for price - jc 9/10/25"
click at [328, 208] on button "Send" at bounding box center [330, 217] width 27 height 18
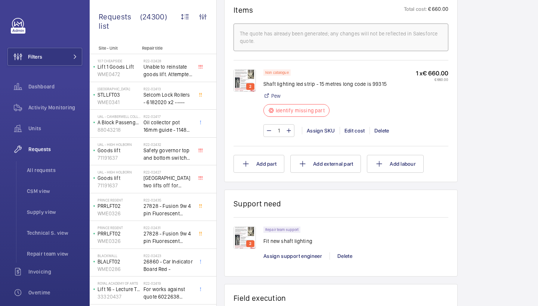
scroll to position [469, 0]
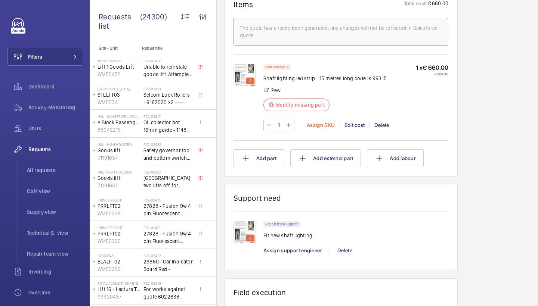
click at [323, 125] on div "Assign SKU" at bounding box center [321, 124] width 38 height 7
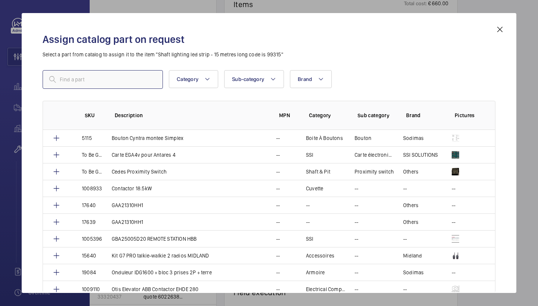
click at [142, 84] on input "text" at bounding box center [103, 79] width 120 height 19
paste input "LED120 PLUS HALOGEN FREE LED STRIP - 15M"
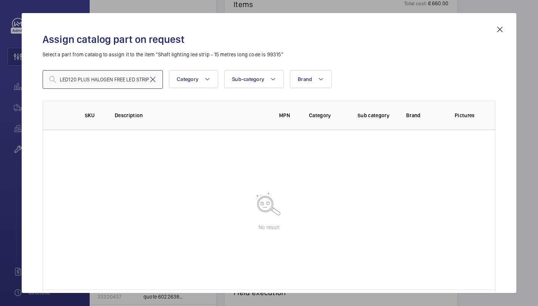
type input "LED120 PLUS HALOGEN FREE LED STRIP"
click at [153, 79] on mat-icon at bounding box center [152, 79] width 9 height 9
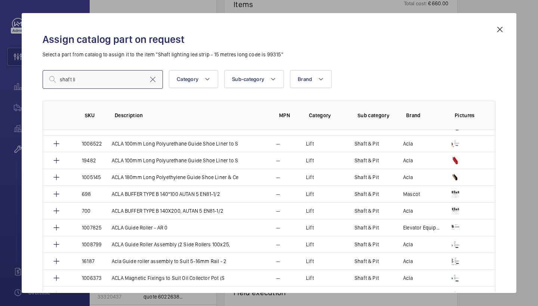
scroll to position [279, 0]
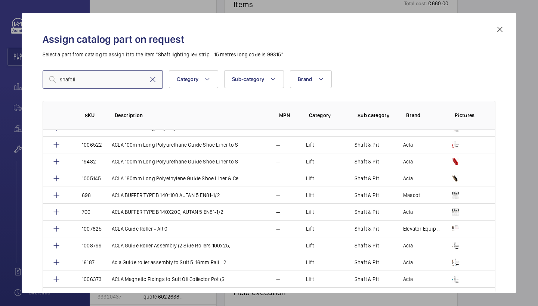
type input "shaft li"
click at [153, 81] on mat-icon at bounding box center [152, 79] width 9 height 9
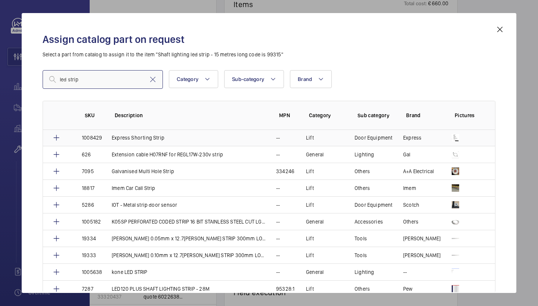
scroll to position [337, 0]
drag, startPoint x: 117, startPoint y: 79, endPoint x: 43, endPoint y: 75, distance: 73.4
click at [43, 75] on input "led strip" at bounding box center [103, 79] width 120 height 19
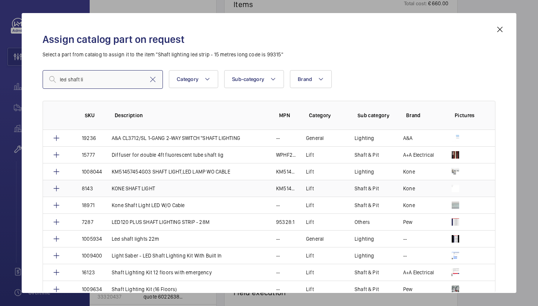
scroll to position [0, 0]
type input "led shaft li"
click at [500, 32] on mat-icon at bounding box center [499, 29] width 9 height 9
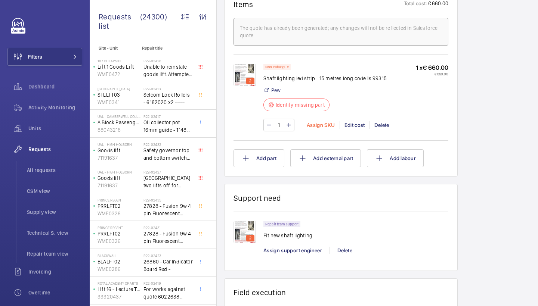
click at [314, 126] on div "Assign SKU" at bounding box center [321, 124] width 38 height 7
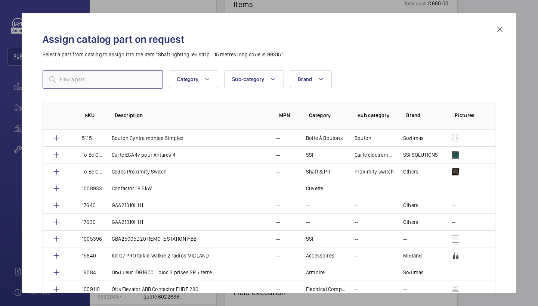
click at [123, 76] on input "text" at bounding box center [103, 79] width 120 height 19
paste input "1010501"
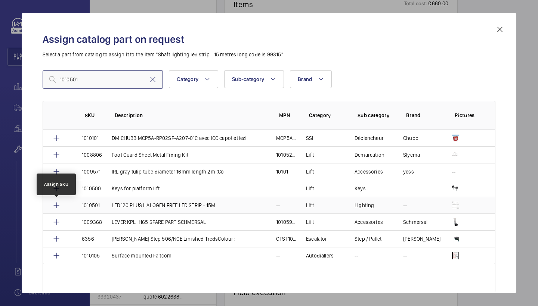
type input "1010501"
click at [58, 206] on mat-icon at bounding box center [56, 205] width 9 height 9
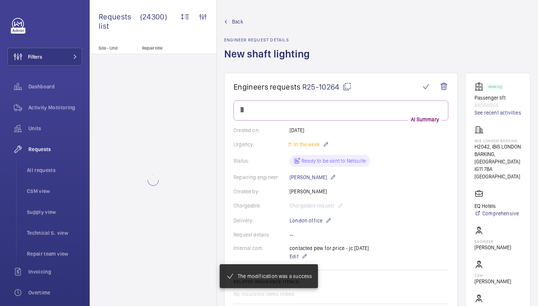
scroll to position [469, 0]
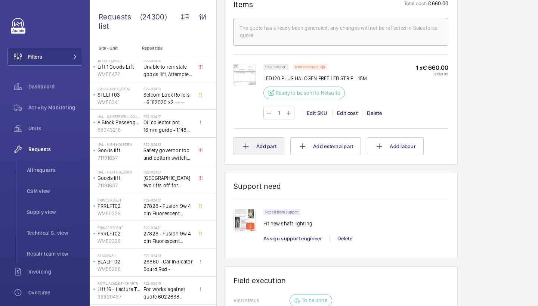
click at [269, 146] on button "Add part" at bounding box center [258, 146] width 51 height 18
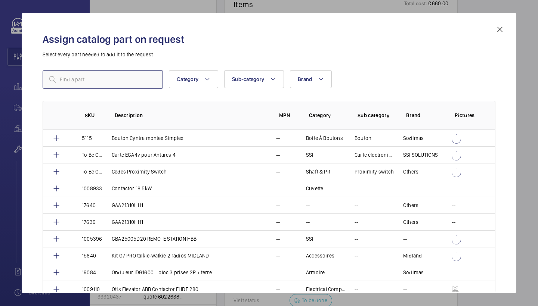
click at [136, 87] on input "text" at bounding box center [103, 79] width 120 height 19
paste input "PLUS LED EMRG P/SUPPLY (MAX 75M) PULSE"
type input "PLUS LED EMRG P/SUPPLY (MAX 75M) PULSE"
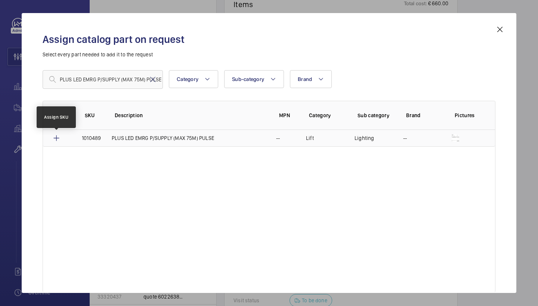
click at [56, 137] on mat-icon at bounding box center [56, 138] width 9 height 9
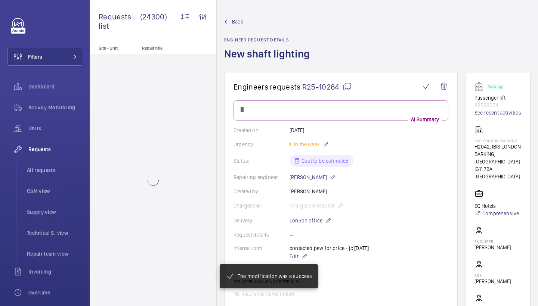
scroll to position [469, 0]
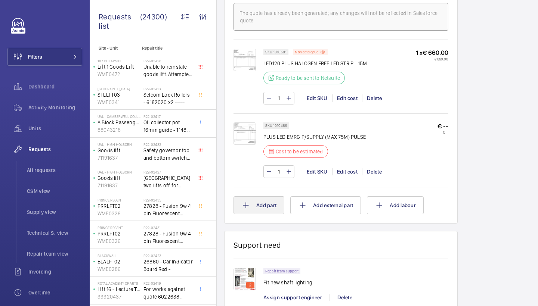
click at [256, 203] on button "Add part" at bounding box center [258, 206] width 51 height 18
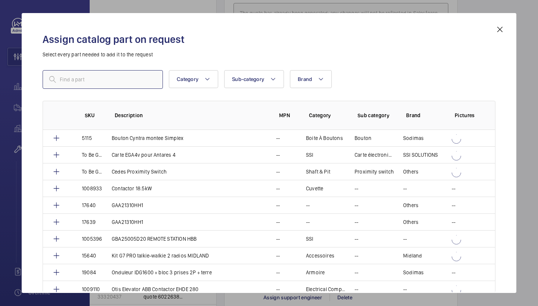
click at [139, 75] on input "text" at bounding box center [103, 79] width 120 height 19
paste input "CRABTREE 2147 PULL CORD 6A RETRACTIVE"
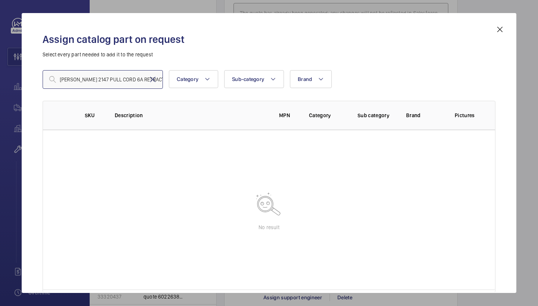
type input "CRABTREE 2147 PULL CORD 6A RETRACTIVE"
click at [152, 77] on mat-icon at bounding box center [152, 79] width 9 height 9
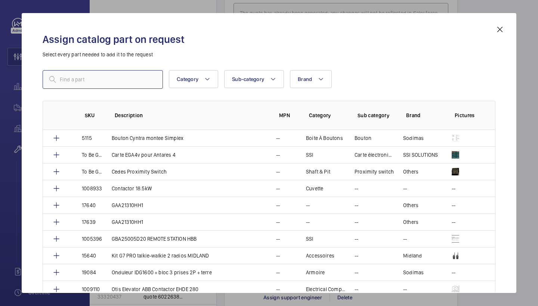
paste input "2147:1"
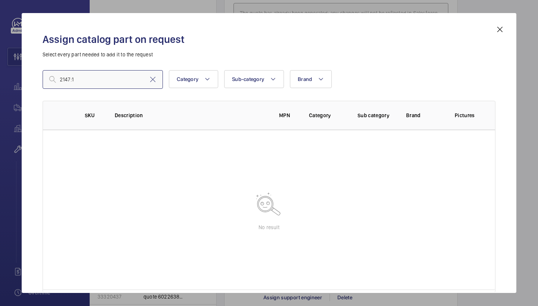
type input "2147:1"
click at [499, 33] on mat-icon at bounding box center [499, 29] width 9 height 9
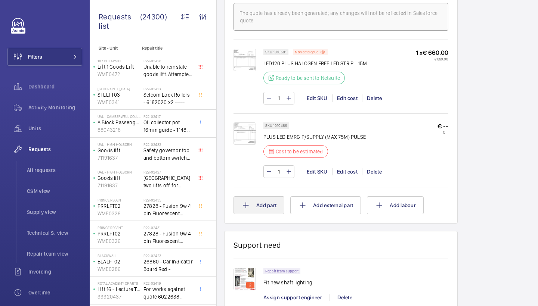
click at [256, 201] on button "Add part" at bounding box center [258, 206] width 51 height 18
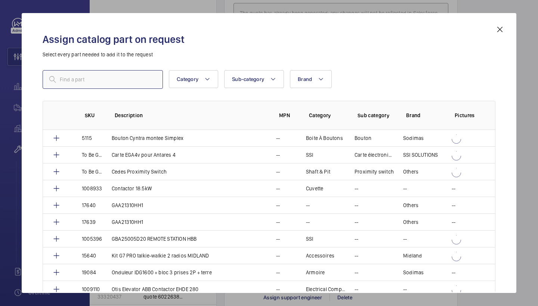
click at [119, 79] on input "text" at bounding box center [103, 79] width 120 height 19
paste input "1010502"
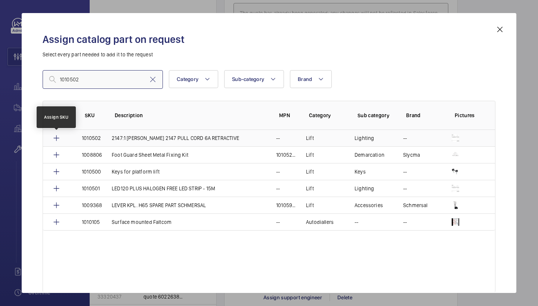
type input "1010502"
click at [57, 139] on mat-icon at bounding box center [56, 138] width 9 height 9
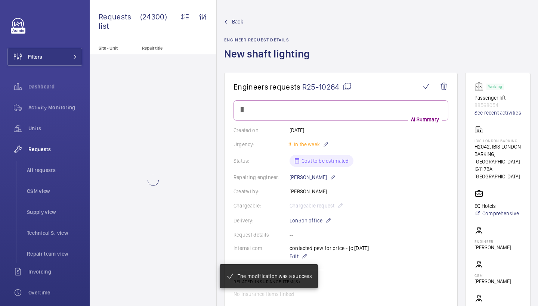
scroll to position [469, 0]
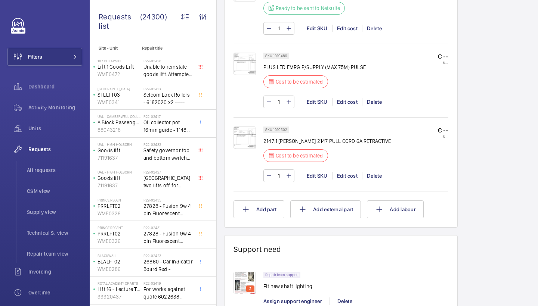
scroll to position [548, 0]
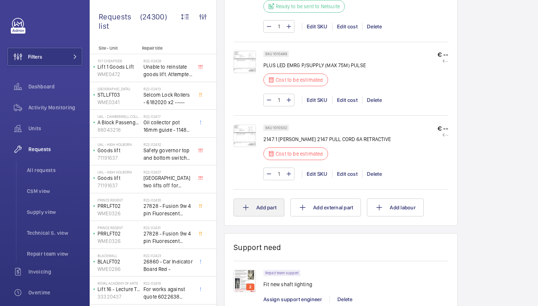
click at [267, 210] on button "Add part" at bounding box center [258, 208] width 51 height 18
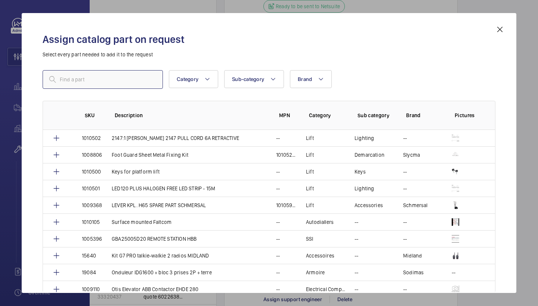
click at [134, 74] on input "text" at bounding box center [103, 79] width 120 height 19
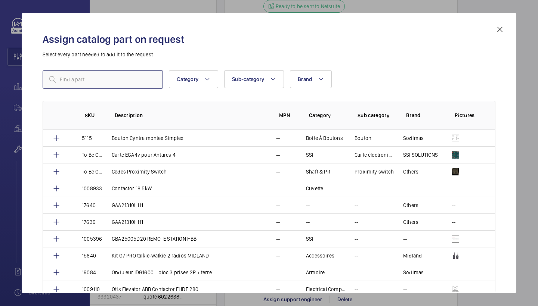
paste input "INDUSTRIAL NYLON CORD WHITE 2.5MM"
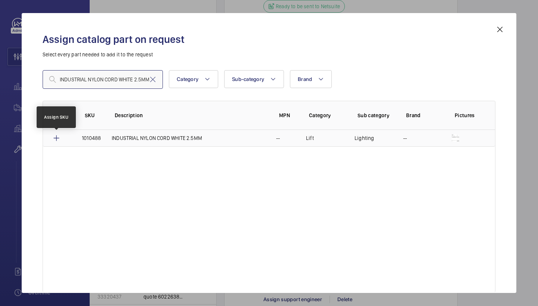
type input "INDUSTRIAL NYLON CORD WHITE 2.5MM"
click at [56, 138] on mat-icon at bounding box center [56, 138] width 9 height 9
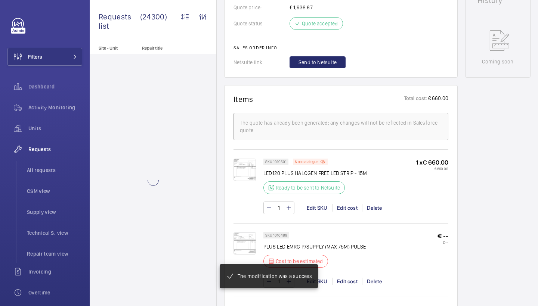
scroll to position [359, 0]
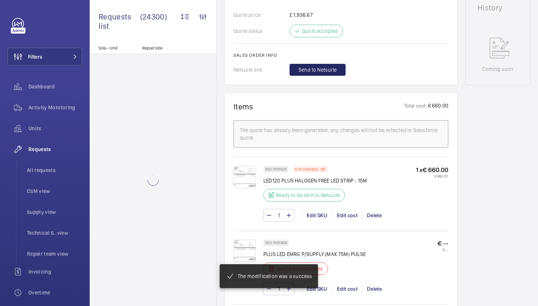
click at [326, 74] on button "Send to Netsuite" at bounding box center [318, 70] width 56 height 12
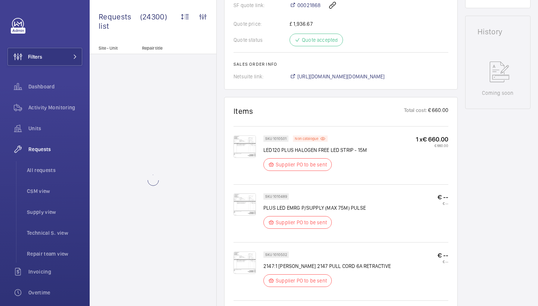
scroll to position [334, 0]
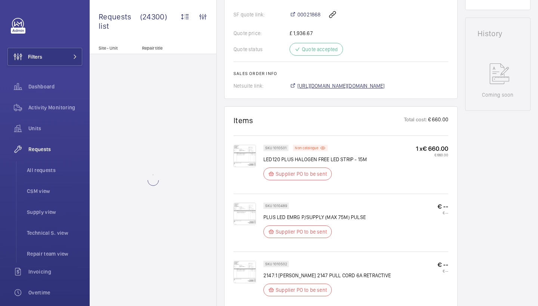
click at [385, 88] on span "https://6461500.app.netsuite.com/app/accounting/transactions/salesord.nl?id=308…" at bounding box center [340, 85] width 87 height 7
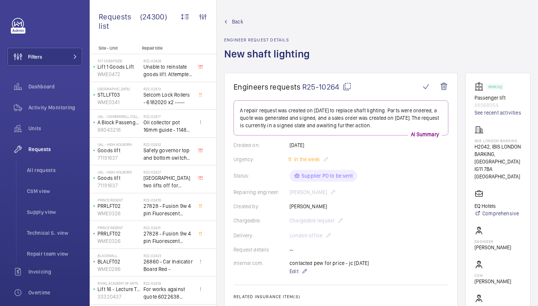
scroll to position [0, 0]
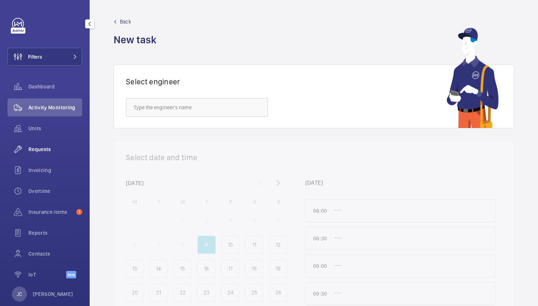
click at [40, 148] on span "Requests" at bounding box center [55, 149] width 54 height 7
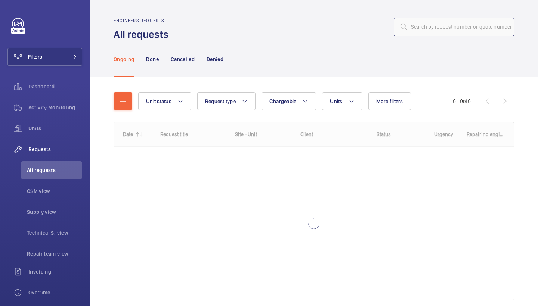
click at [430, 29] on input "text" at bounding box center [454, 27] width 120 height 19
paste input "R25-10582"
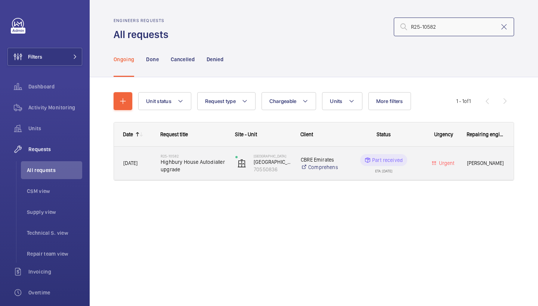
type input "R25-10582"
click at [208, 167] on span "Highbury House Autodialler upgrade" at bounding box center [193, 165] width 65 height 15
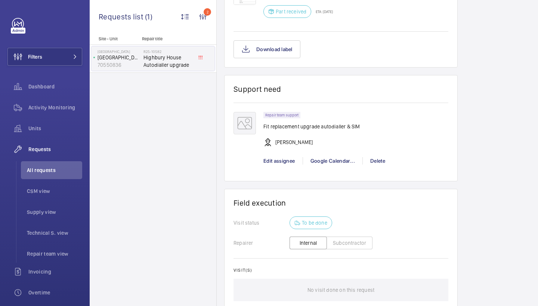
scroll to position [510, 0]
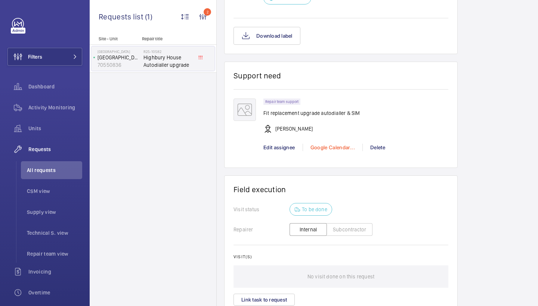
click at [311, 148] on div "Google Calendar..." at bounding box center [333, 147] width 60 height 7
click at [319, 163] on span "Schedule this event" at bounding box center [336, 160] width 52 height 7
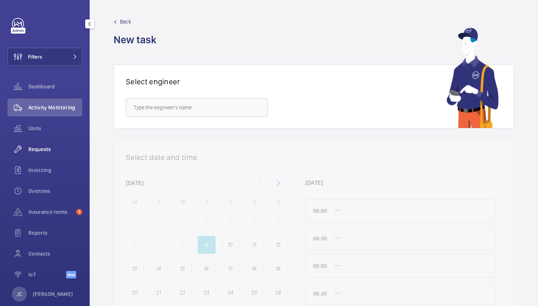
click at [34, 153] on div "Requests" at bounding box center [44, 149] width 75 height 18
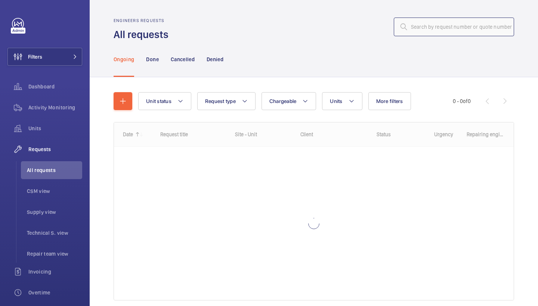
click at [441, 23] on input "text" at bounding box center [454, 27] width 120 height 19
type input "R25-10583"
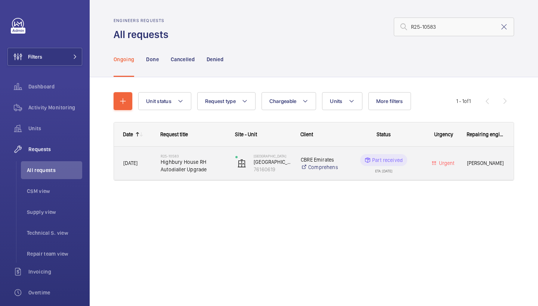
click at [185, 174] on div "R25-10583 [GEOGRAPHIC_DATA] RH Autodialler Upgrade" at bounding box center [189, 164] width 74 height 34
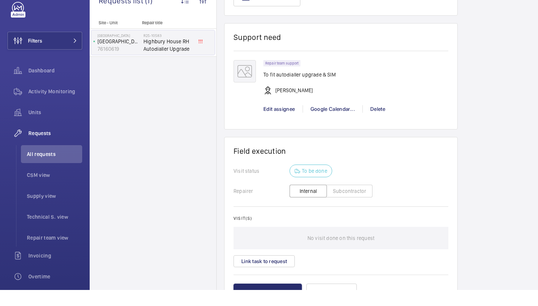
scroll to position [436, 0]
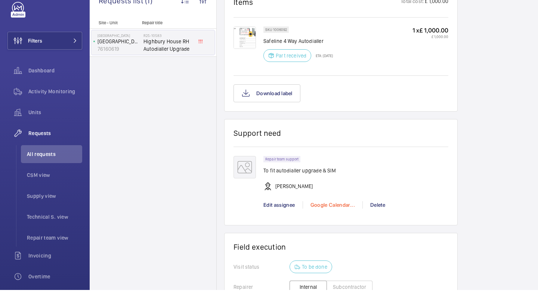
click at [324, 217] on div "Google Calendar..." at bounding box center [333, 220] width 60 height 7
click at [337, 231] on span "Schedule this event" at bounding box center [336, 234] width 52 height 7
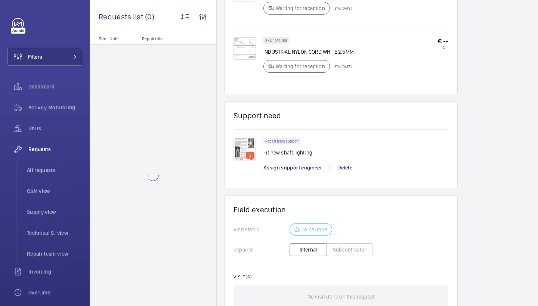
scroll to position [634, 0]
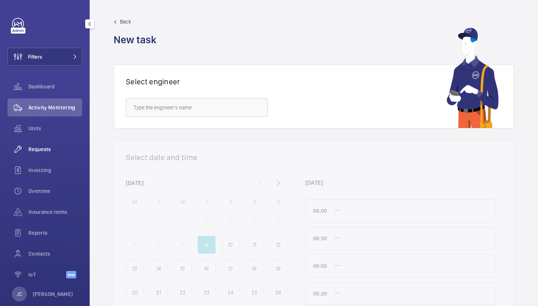
click at [56, 145] on div "Requests" at bounding box center [44, 149] width 75 height 18
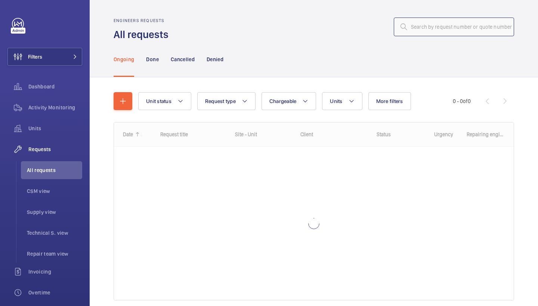
click at [459, 22] on input "text" at bounding box center [454, 27] width 120 height 19
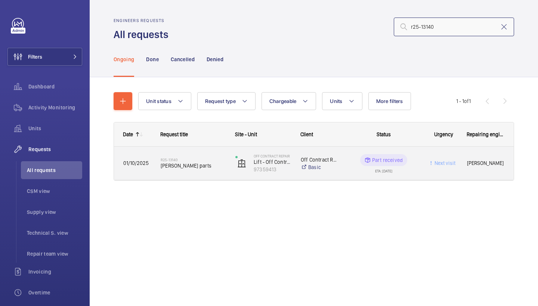
type input "r25-13140"
click at [188, 162] on span "[PERSON_NAME] parts" at bounding box center [193, 165] width 65 height 7
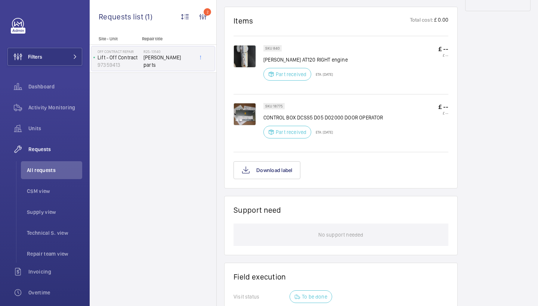
scroll to position [432, 0]
click at [240, 104] on img at bounding box center [244, 115] width 22 height 22
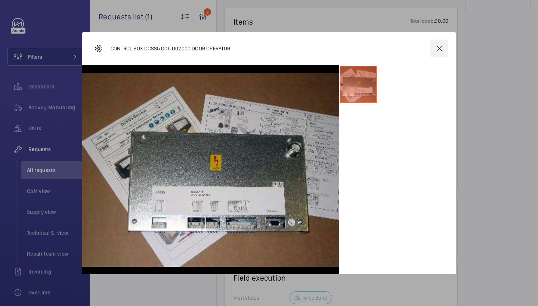
click at [443, 50] on wm-front-icon-button at bounding box center [439, 49] width 18 height 18
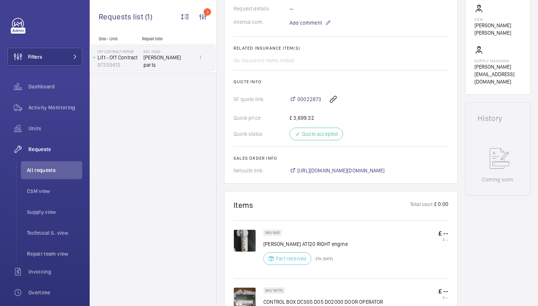
scroll to position [248, 0]
click at [318, 167] on span "[URL][DOMAIN_NAME][DOMAIN_NAME]" at bounding box center [340, 170] width 87 height 7
